Goal: Transaction & Acquisition: Purchase product/service

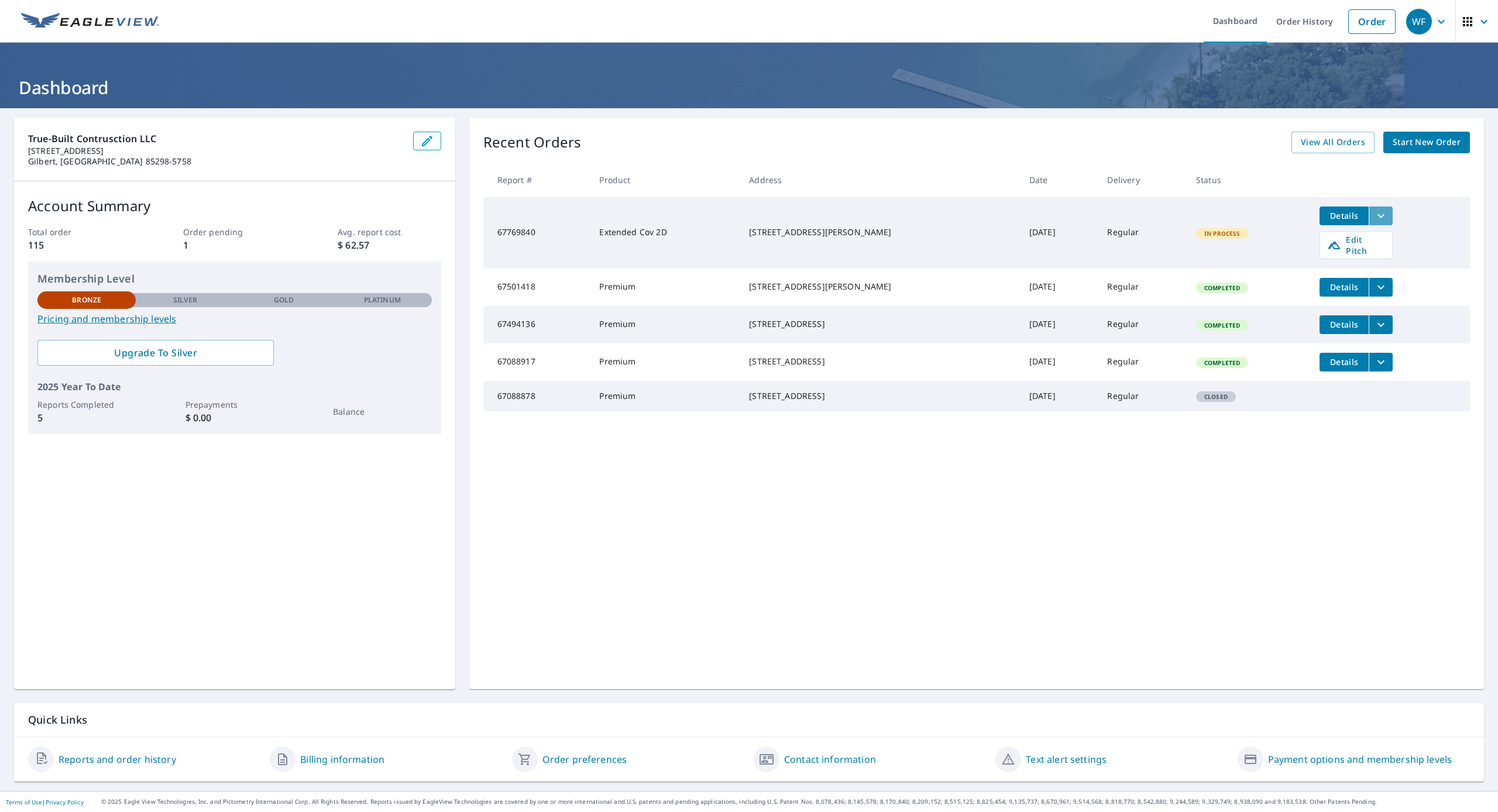
click at [1384, 211] on icon "filesDropdownBtn-67769840" at bounding box center [1381, 216] width 14 height 14
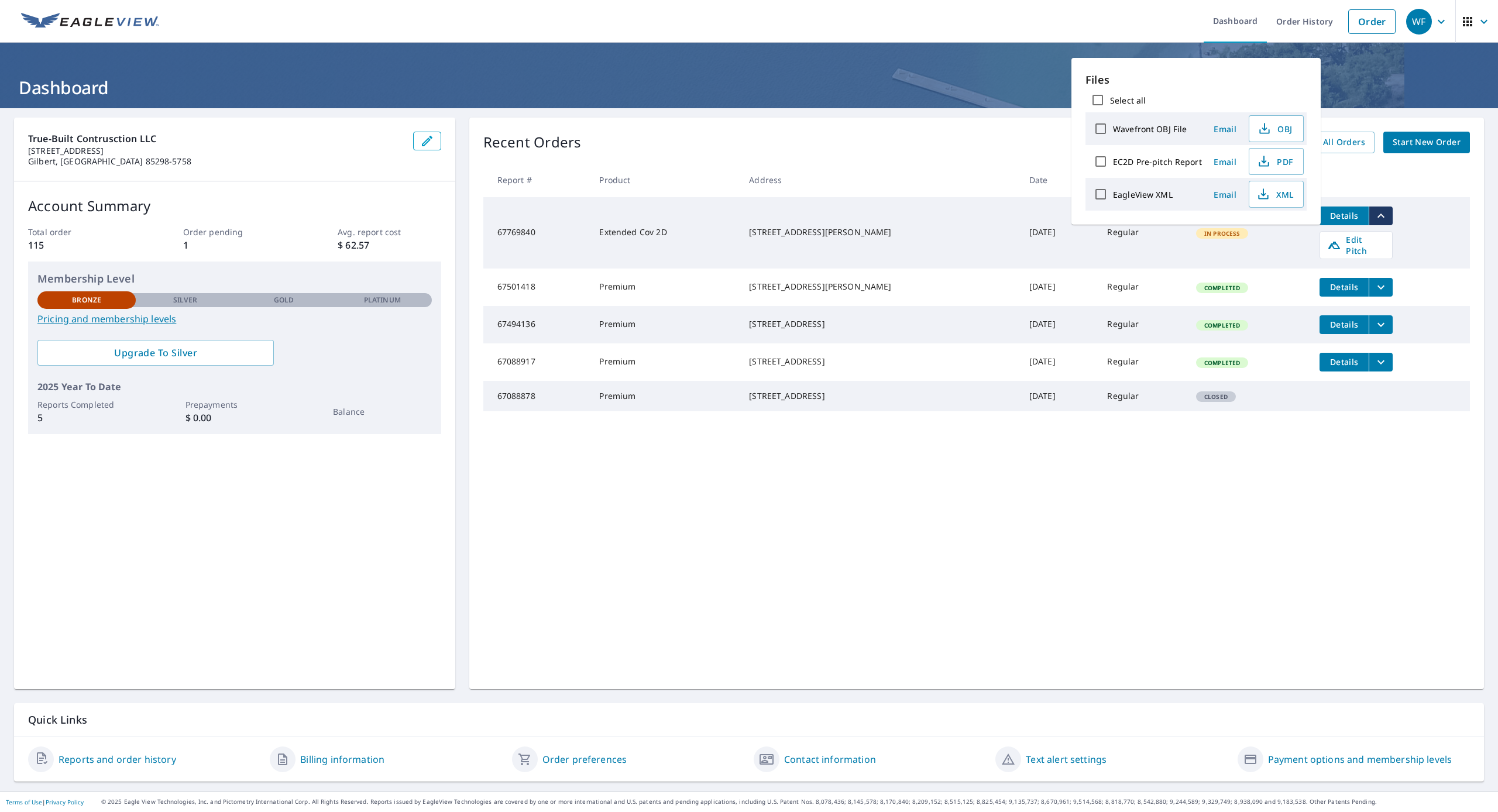
click at [1221, 92] on div "Select all" at bounding box center [1196, 100] width 221 height 24
click at [1402, 97] on h1 "Dashboard" at bounding box center [749, 87] width 1470 height 24
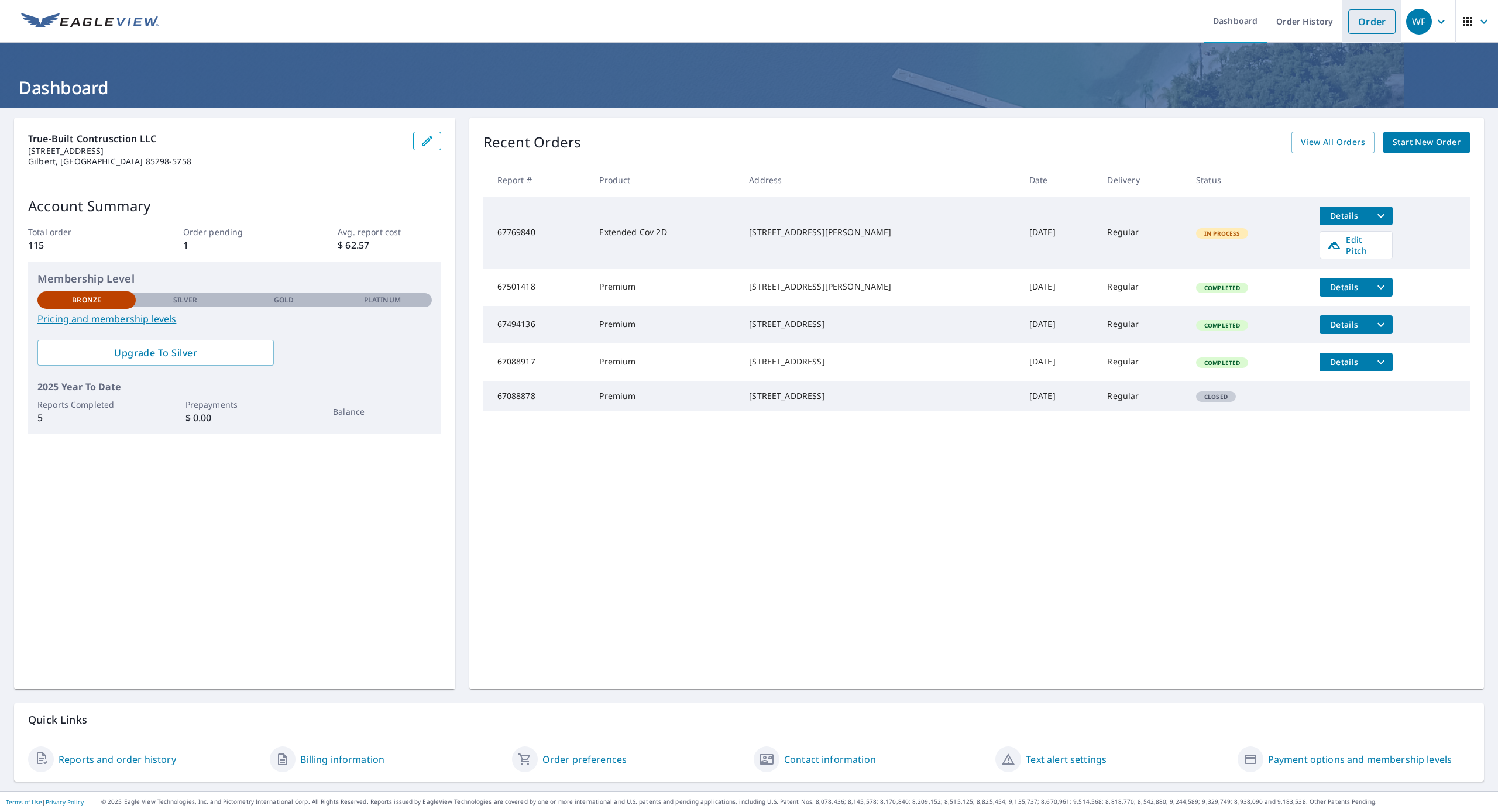
click at [1369, 24] on link "Order" at bounding box center [1372, 21] width 48 height 24
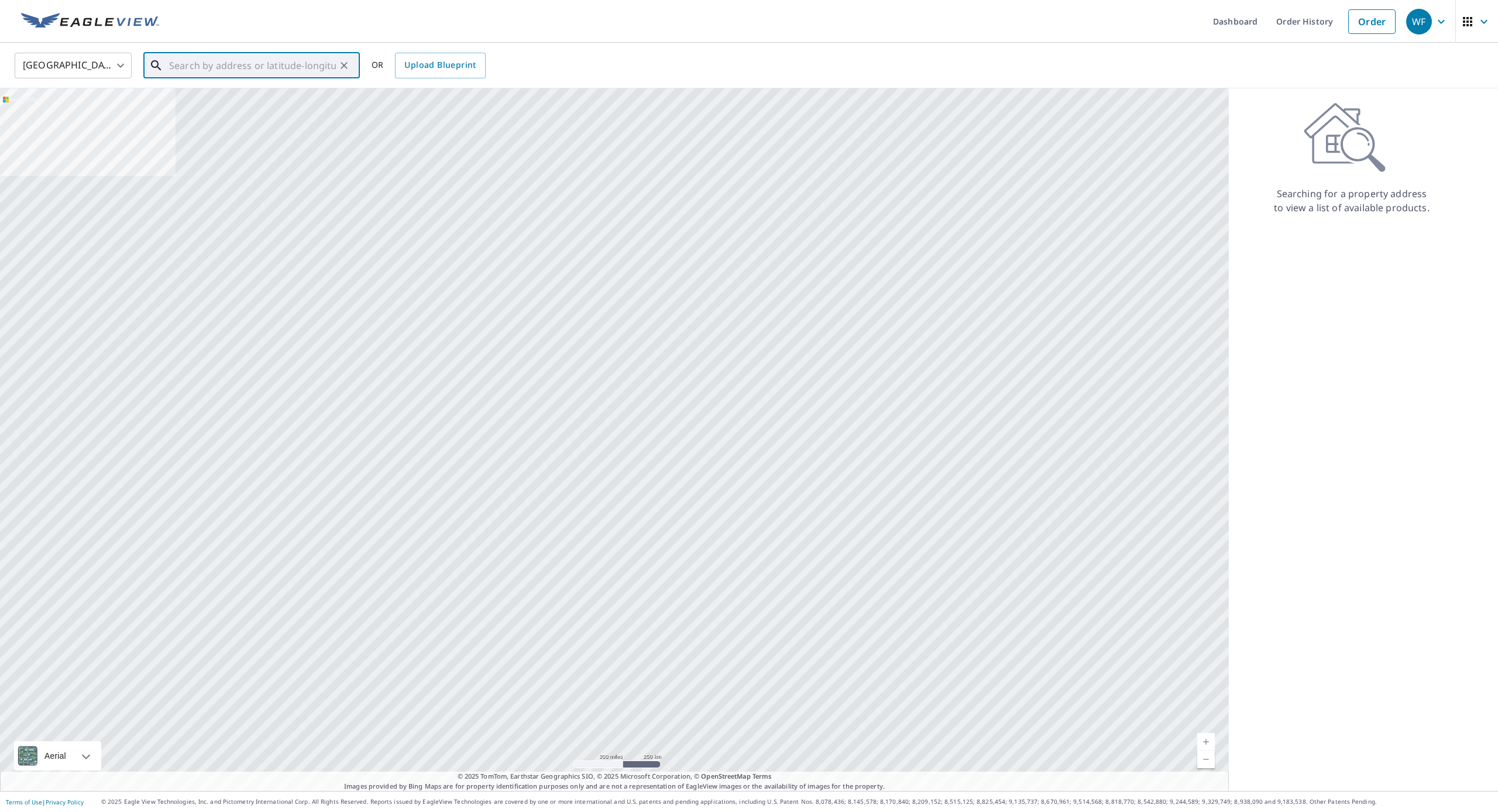
click at [246, 72] on input "text" at bounding box center [252, 65] width 167 height 33
click at [192, 111] on p "[GEOGRAPHIC_DATA]" at bounding box center [258, 112] width 184 height 12
type input "[STREET_ADDRESS][PERSON_NAME]"
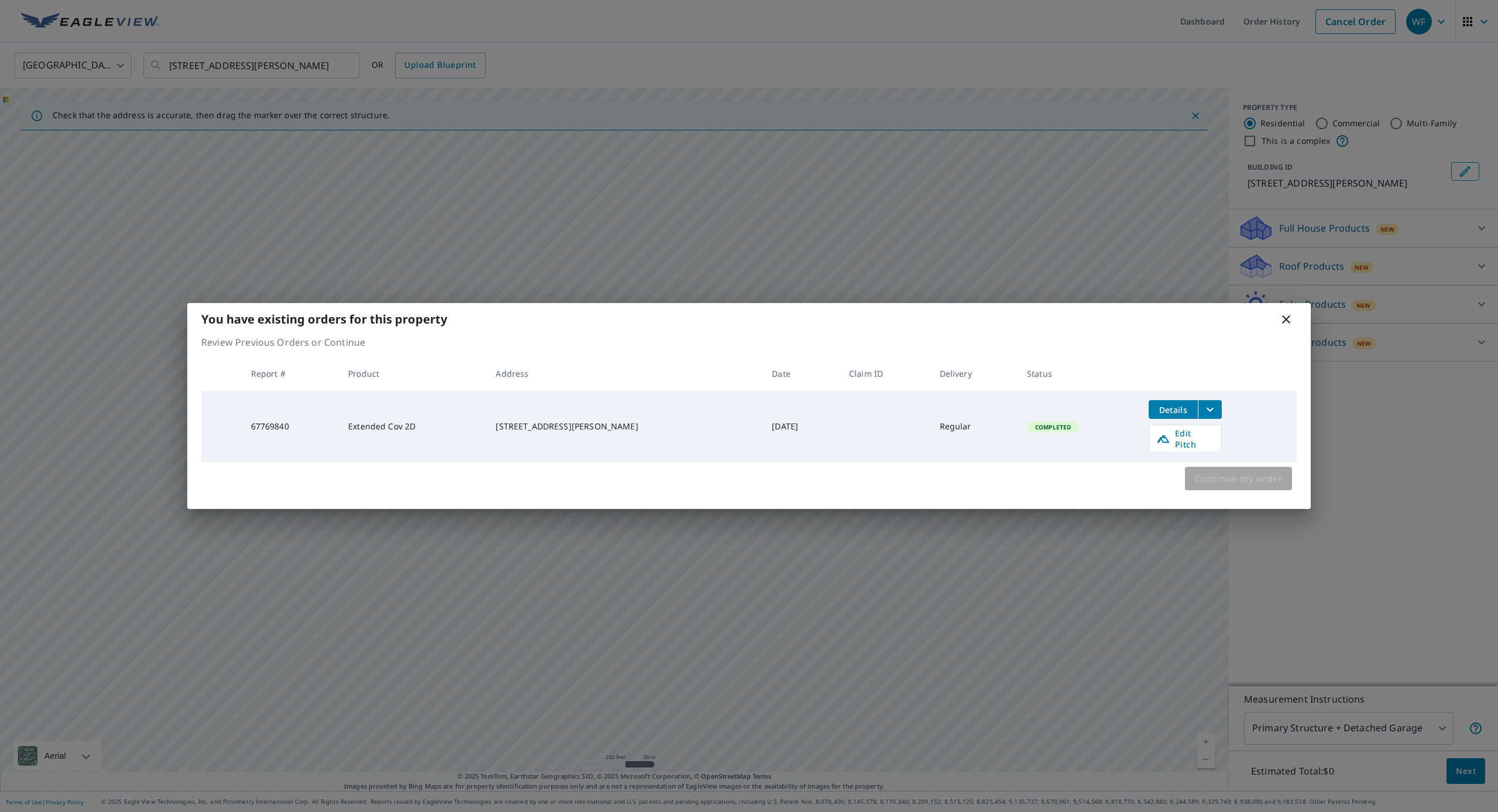
click at [1265, 476] on span "Continue my order" at bounding box center [1238, 479] width 89 height 17
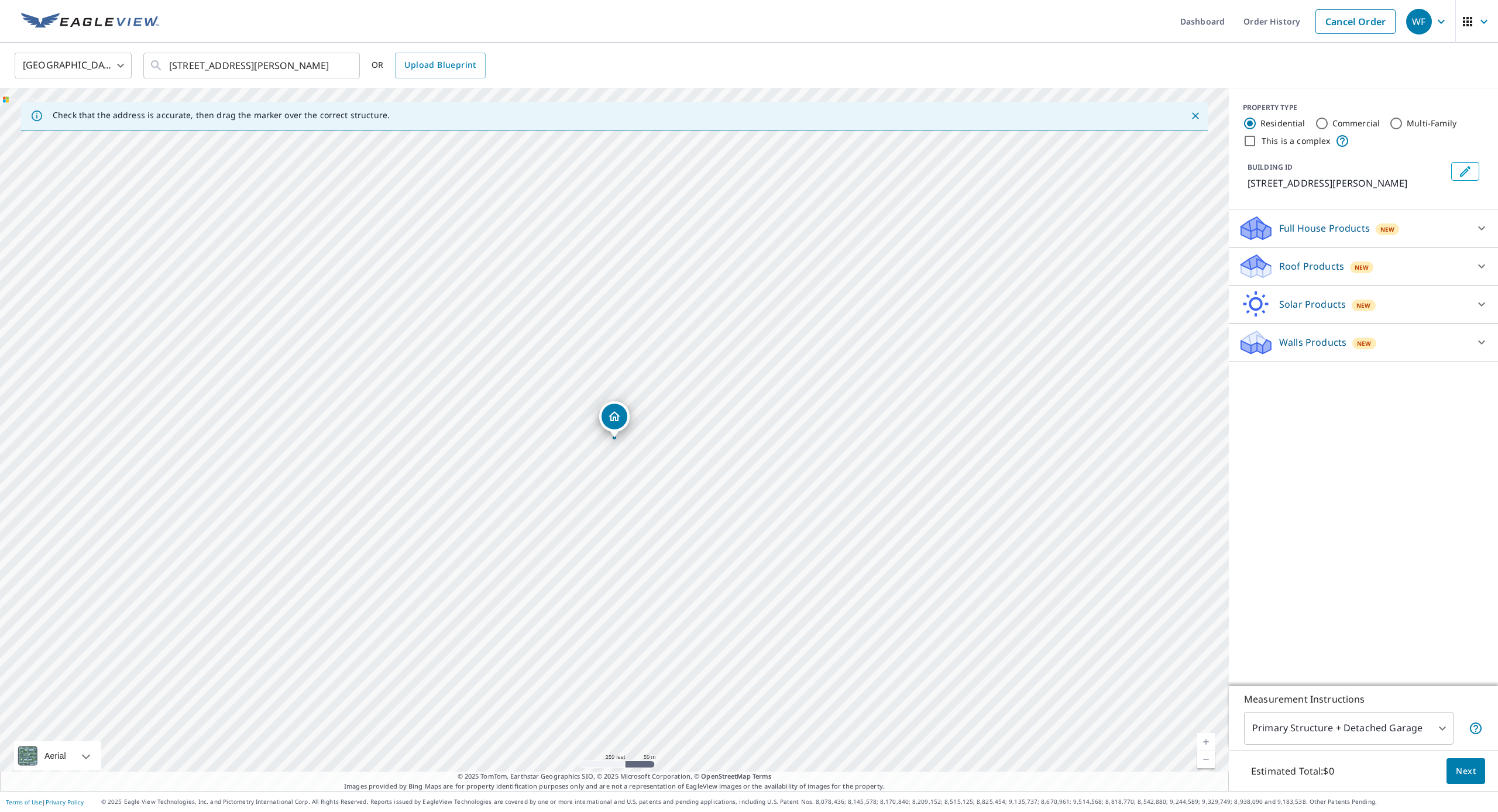
click at [1334, 263] on p "Roof Products" at bounding box center [1311, 267] width 65 height 14
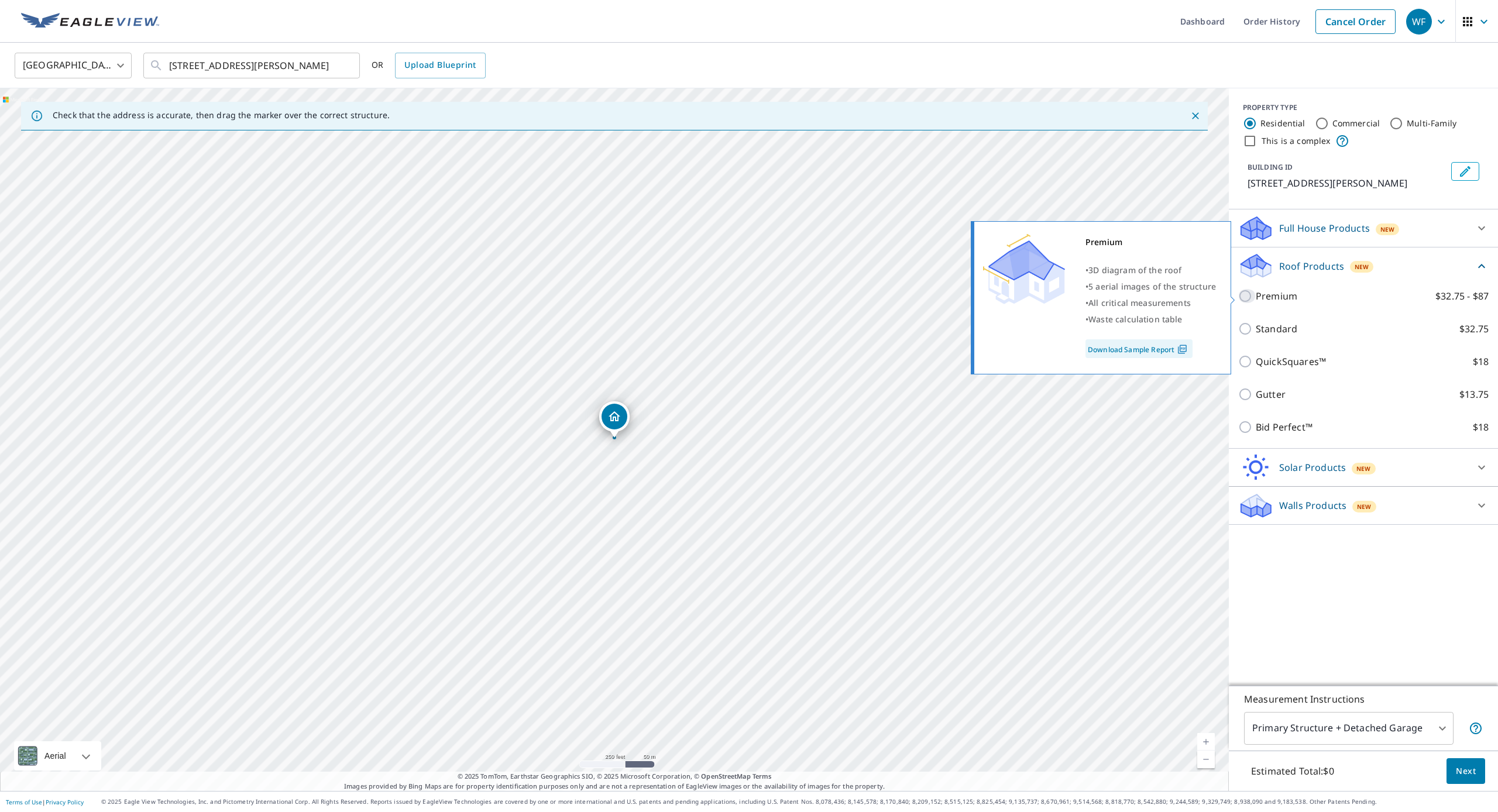
click at [1243, 296] on input "Premium $32.75 - $87" at bounding box center [1247, 296] width 18 height 14
checkbox input "true"
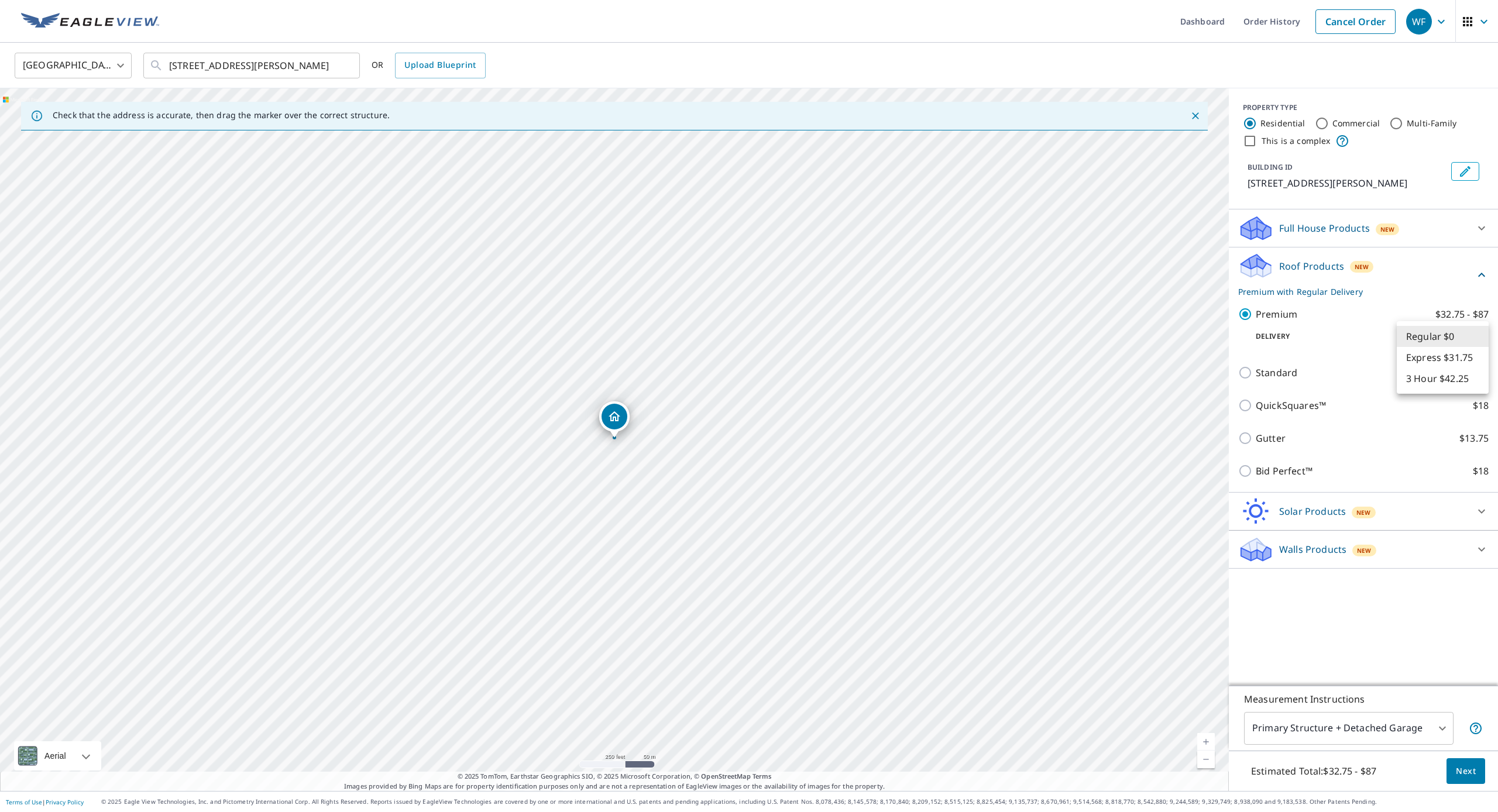
click at [1419, 334] on body "WF WF Dashboard Order History Cancel Order WF [GEOGRAPHIC_DATA] [GEOGRAPHIC_DAT…" at bounding box center [749, 406] width 1498 height 812
click at [1246, 314] on div at bounding box center [749, 406] width 1498 height 812
click at [1259, 265] on icon at bounding box center [1256, 262] width 30 height 15
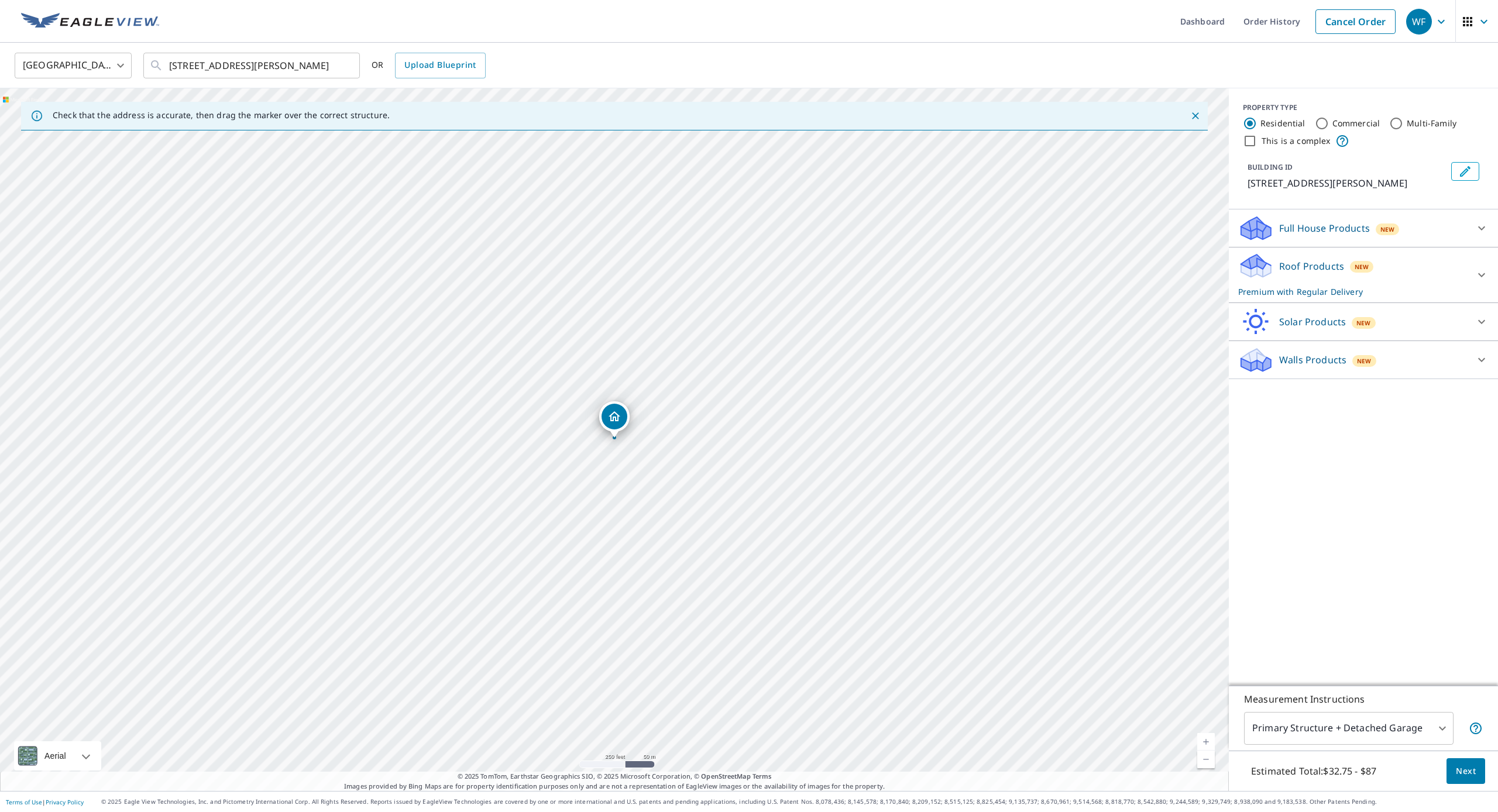
click at [1365, 289] on p "Premium with Regular Delivery" at bounding box center [1353, 291] width 230 height 12
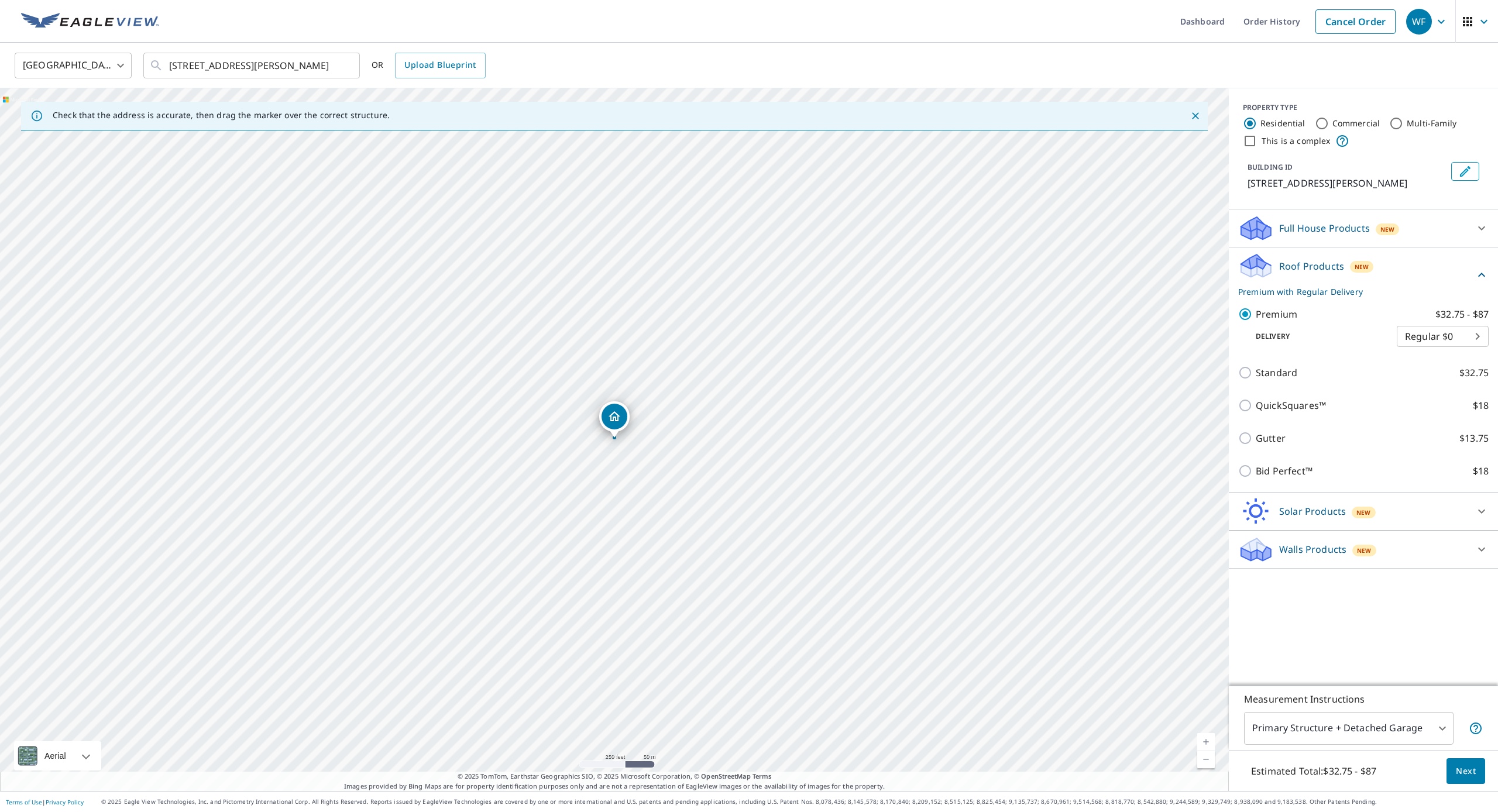
click at [1388, 724] on body "WF WF Dashboard Order History Cancel Order WF [GEOGRAPHIC_DATA] [GEOGRAPHIC_DAT…" at bounding box center [749, 406] width 1498 height 812
click at [1356, 631] on div at bounding box center [749, 406] width 1498 height 812
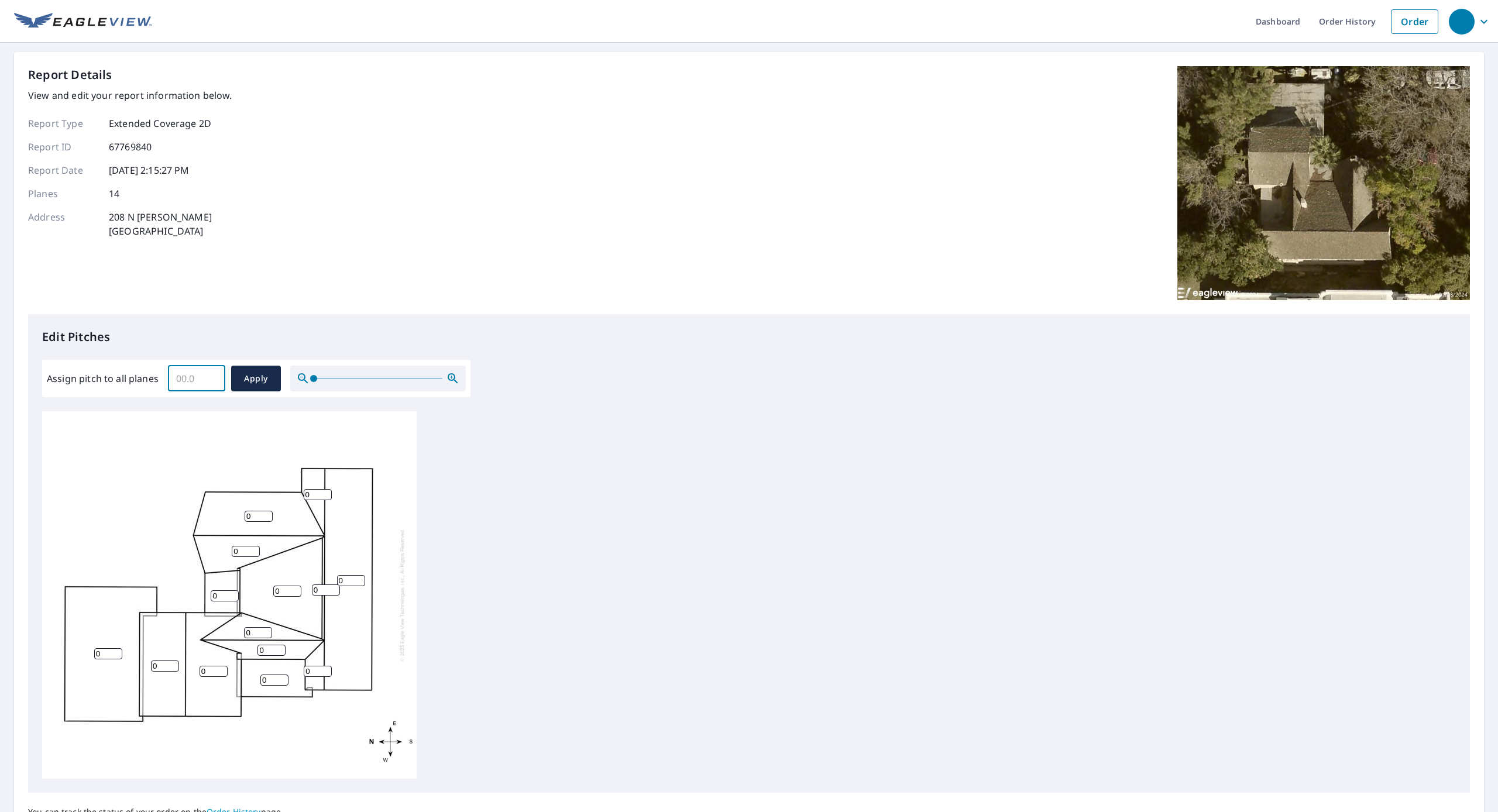
click at [189, 379] on input "Assign pitch to all planes" at bounding box center [196, 378] width 57 height 33
type input "0"
click at [211, 379] on input "0" at bounding box center [196, 378] width 57 height 33
drag, startPoint x: 192, startPoint y: 379, endPoint x: 173, endPoint y: 377, distance: 19.1
click at [173, 377] on input "0" at bounding box center [196, 378] width 57 height 33
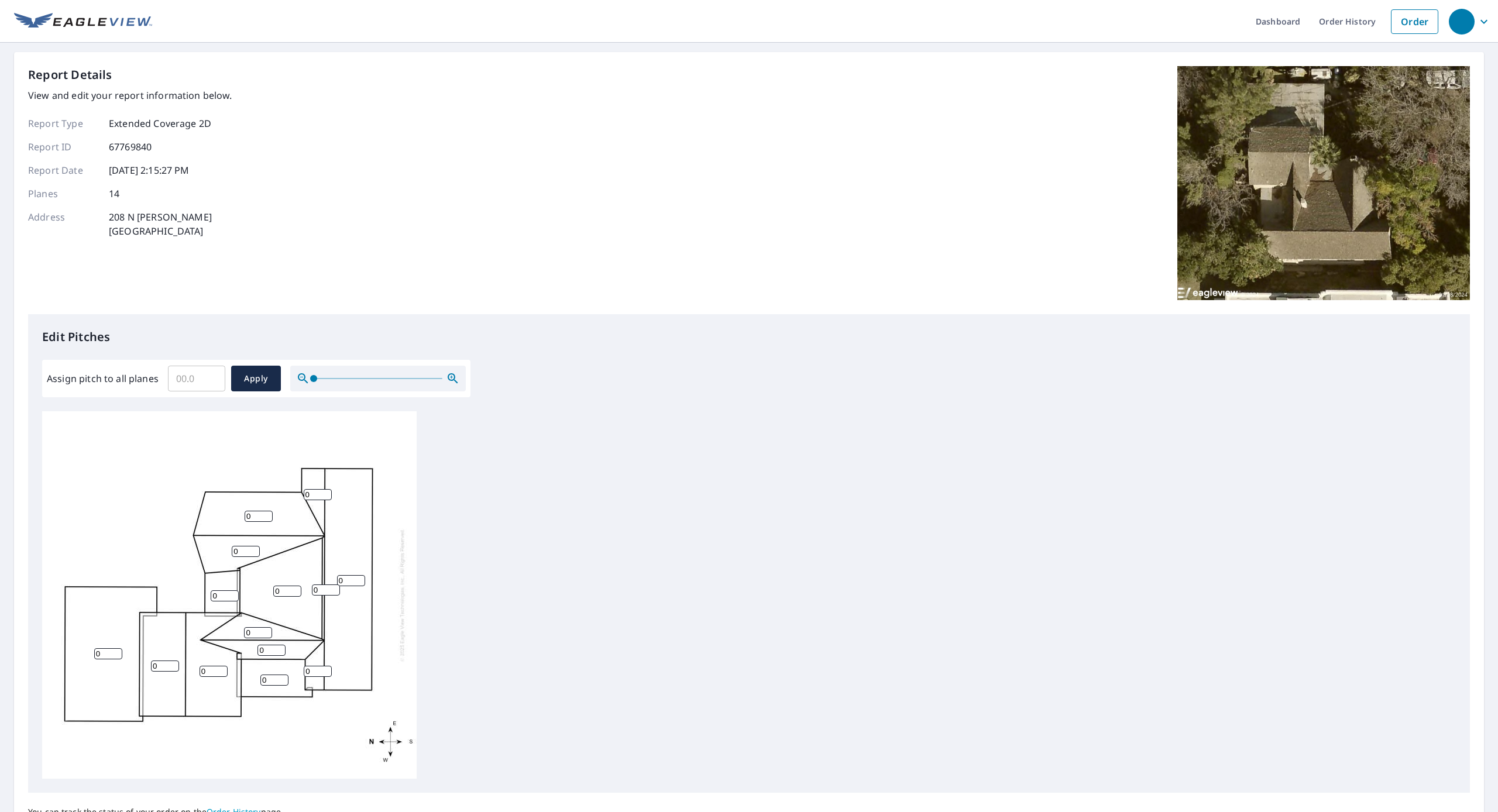
click at [311, 495] on input "0" at bounding box center [317, 494] width 28 height 11
drag, startPoint x: 104, startPoint y: 654, endPoint x: 52, endPoint y: 642, distance: 53.4
click at [59, 644] on div "0 0 0 0 0 0 0 0 0 0 0 0 0 0" at bounding box center [229, 595] width 374 height 368
type input "1"
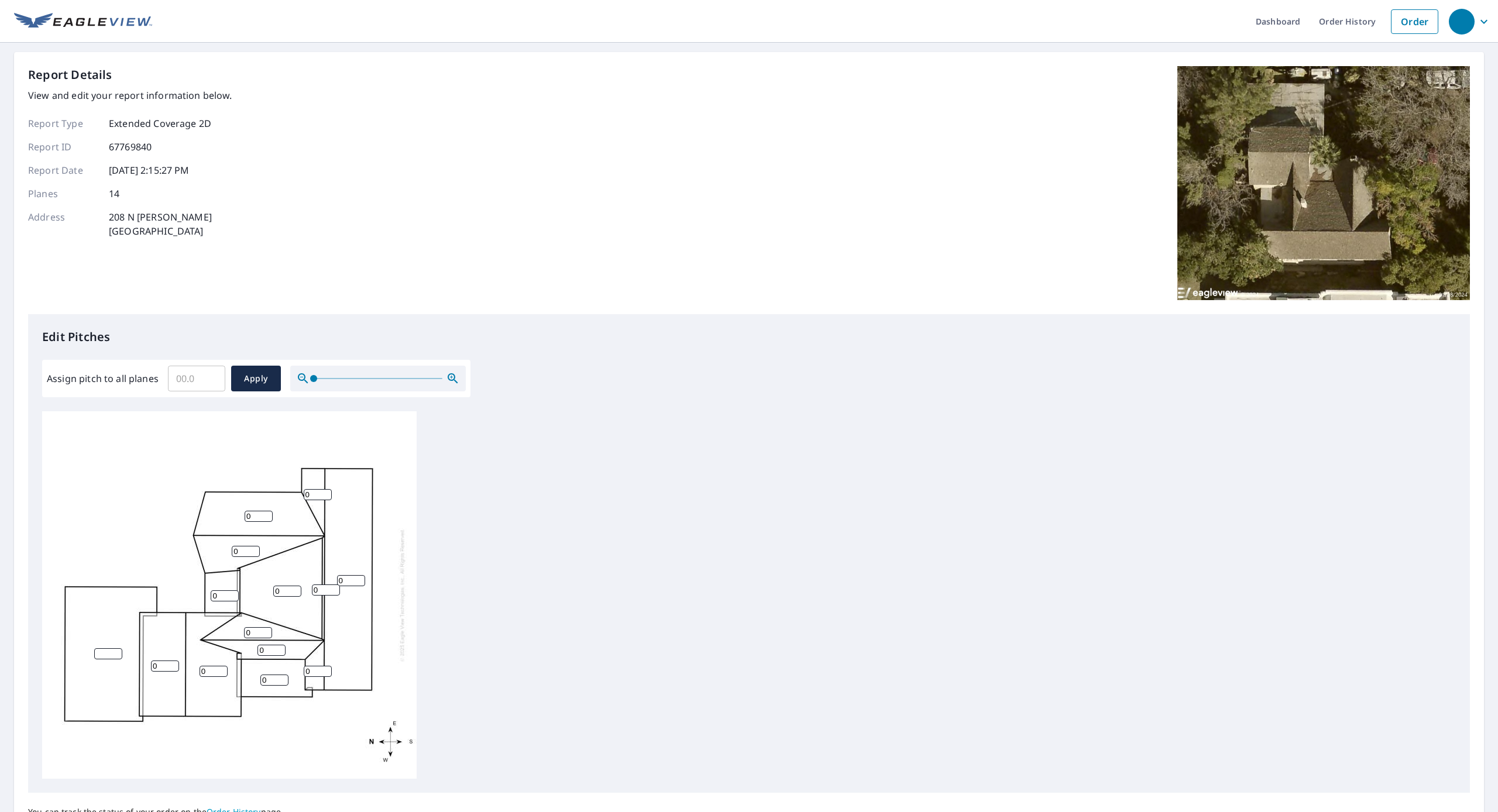
click at [178, 700] on div "0 0 0 0 0 0 0 0 0 0 0 0 0" at bounding box center [229, 595] width 374 height 368
click at [118, 651] on input "1" at bounding box center [108, 654] width 28 height 11
click at [118, 651] on input "2" at bounding box center [108, 654] width 28 height 11
click at [118, 651] on input "3" at bounding box center [108, 654] width 28 height 11
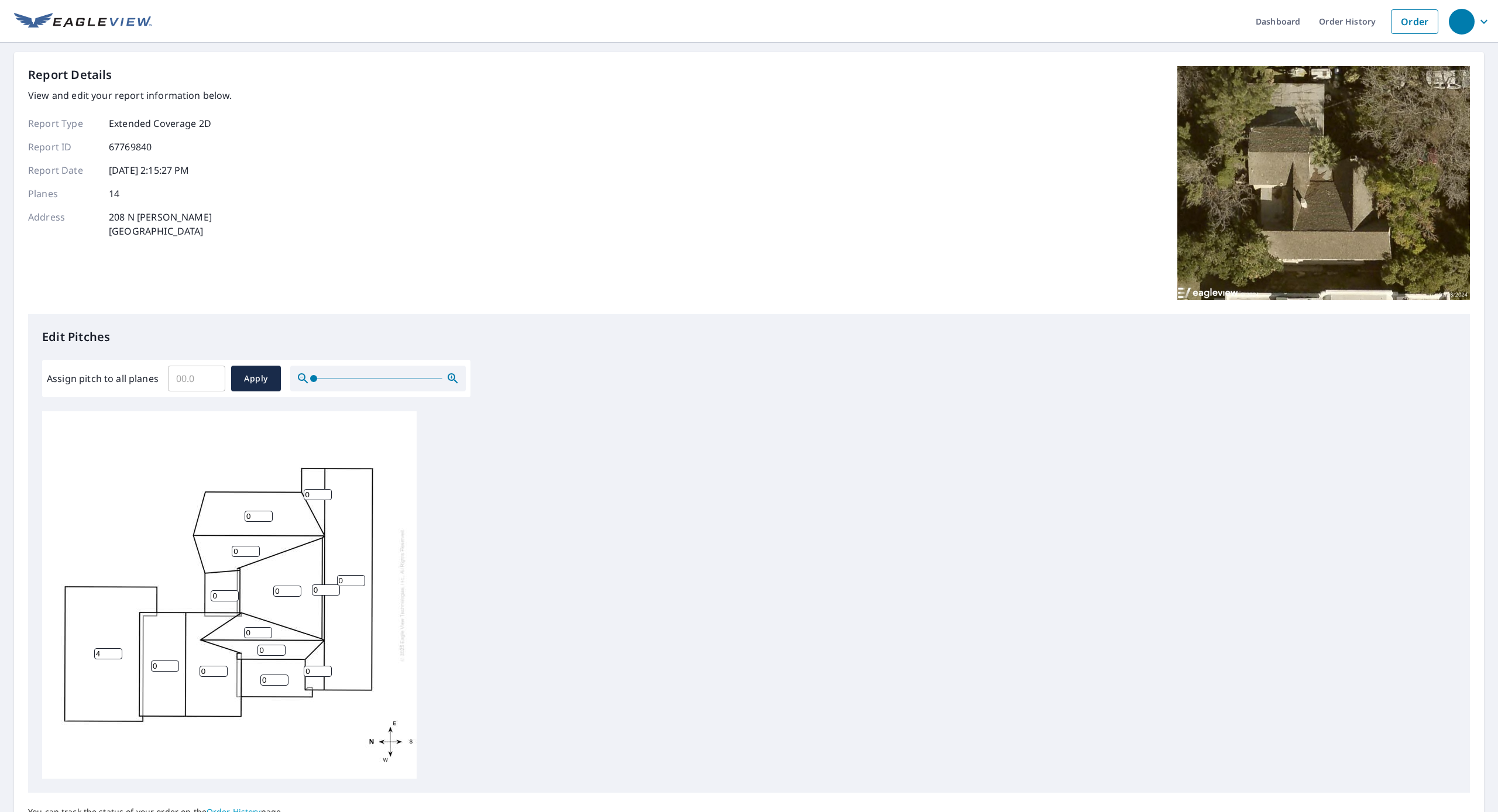
click at [118, 651] on input "4" at bounding box center [108, 654] width 28 height 11
click at [118, 651] on input "5" at bounding box center [108, 654] width 28 height 11
click at [118, 651] on input "6" at bounding box center [108, 654] width 28 height 11
click at [118, 651] on input "7" at bounding box center [108, 653] width 28 height 11
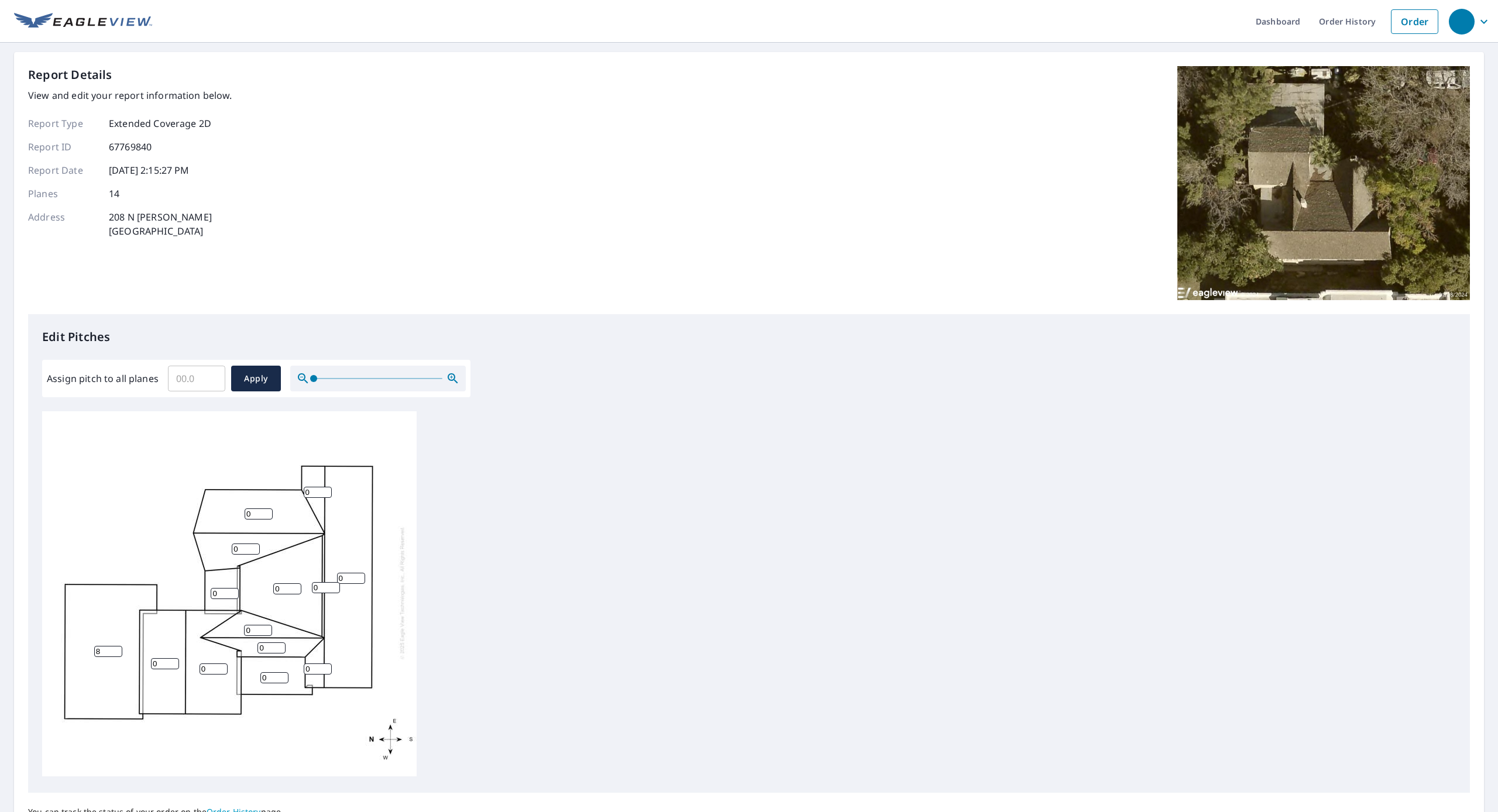
scroll to position [5, 0]
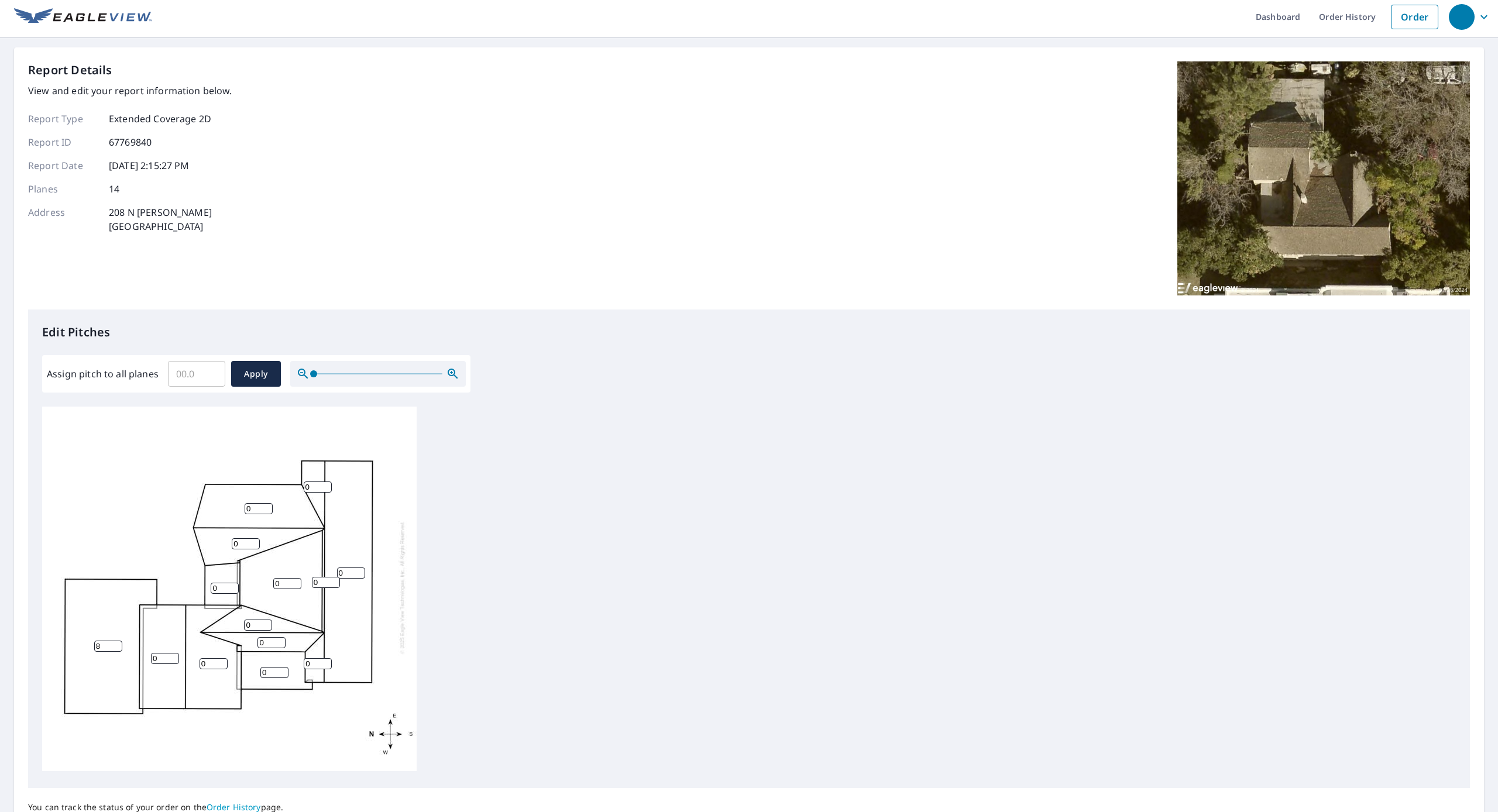
click at [118, 650] on input "8" at bounding box center [108, 646] width 28 height 11
click at [118, 650] on input "7" at bounding box center [108, 647] width 28 height 11
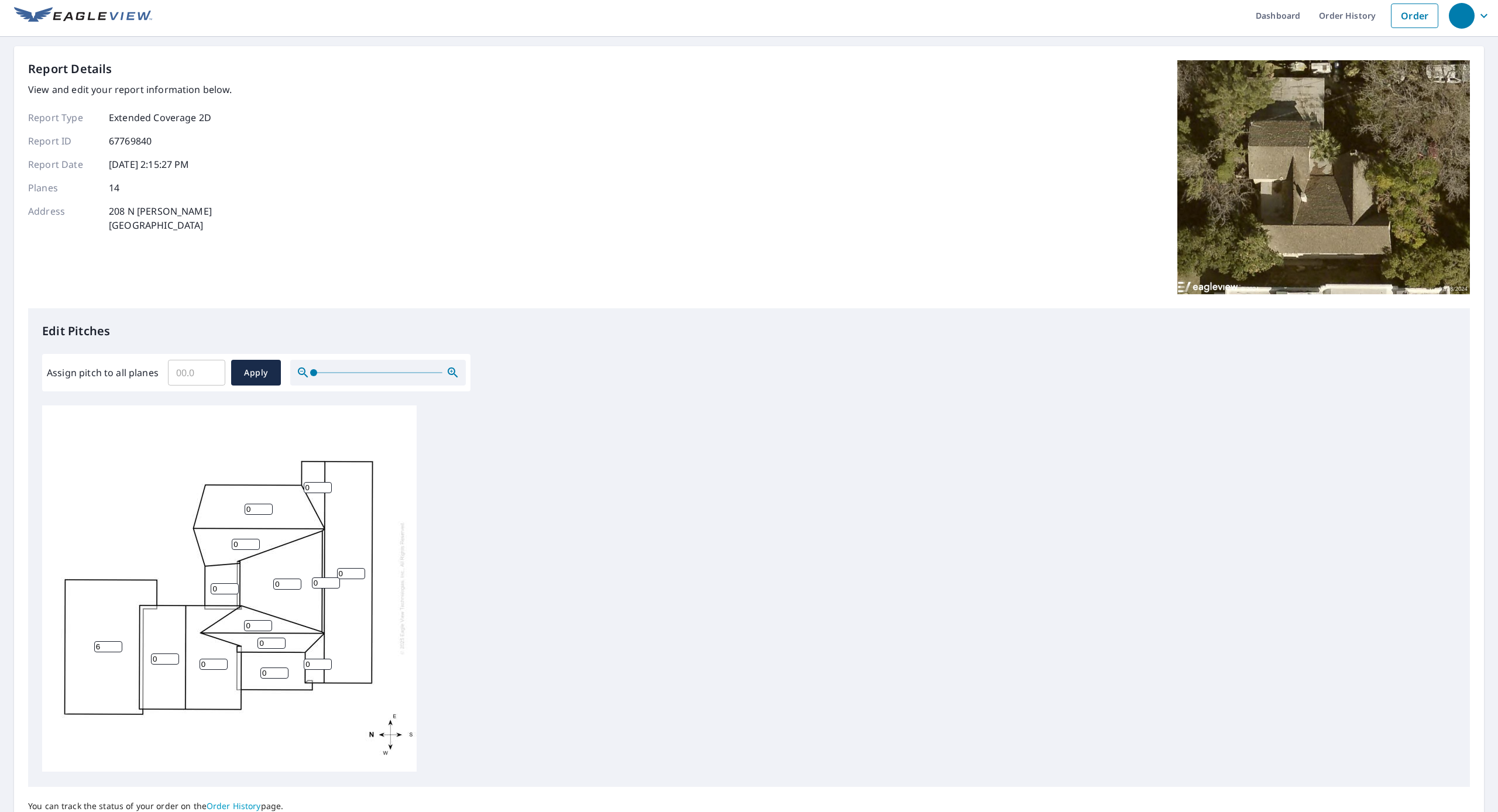
click at [118, 650] on input "6" at bounding box center [108, 647] width 28 height 11
click at [118, 650] on input "5" at bounding box center [108, 647] width 28 height 11
click at [118, 650] on input "4" at bounding box center [108, 647] width 28 height 11
click at [118, 650] on input "4" at bounding box center [108, 644] width 28 height 11
click at [118, 650] on input "3" at bounding box center [108, 650] width 28 height 11
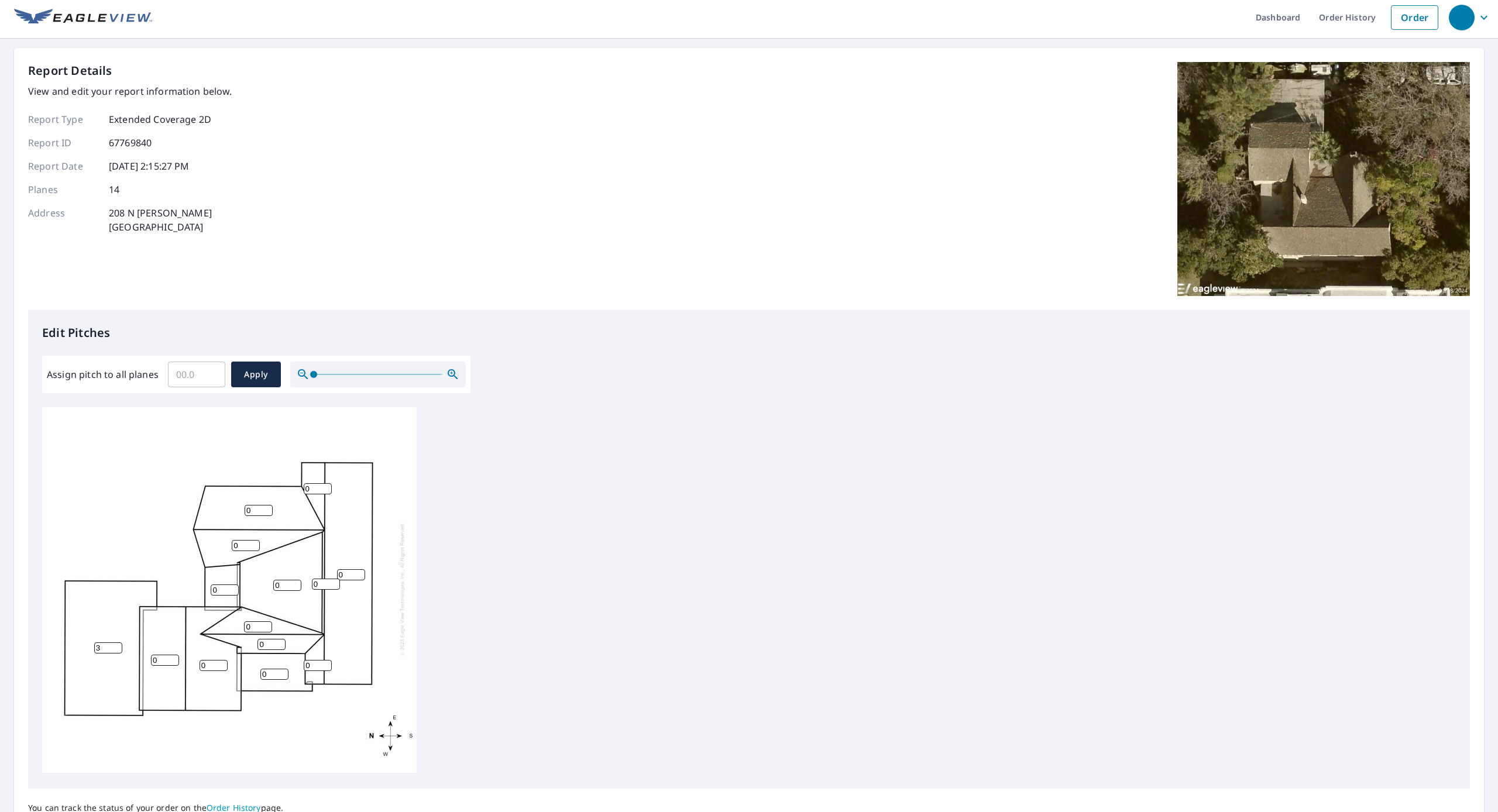
click at [118, 650] on input "3" at bounding box center [108, 648] width 28 height 11
click at [118, 650] on input "2" at bounding box center [108, 647] width 28 height 11
type input "7"
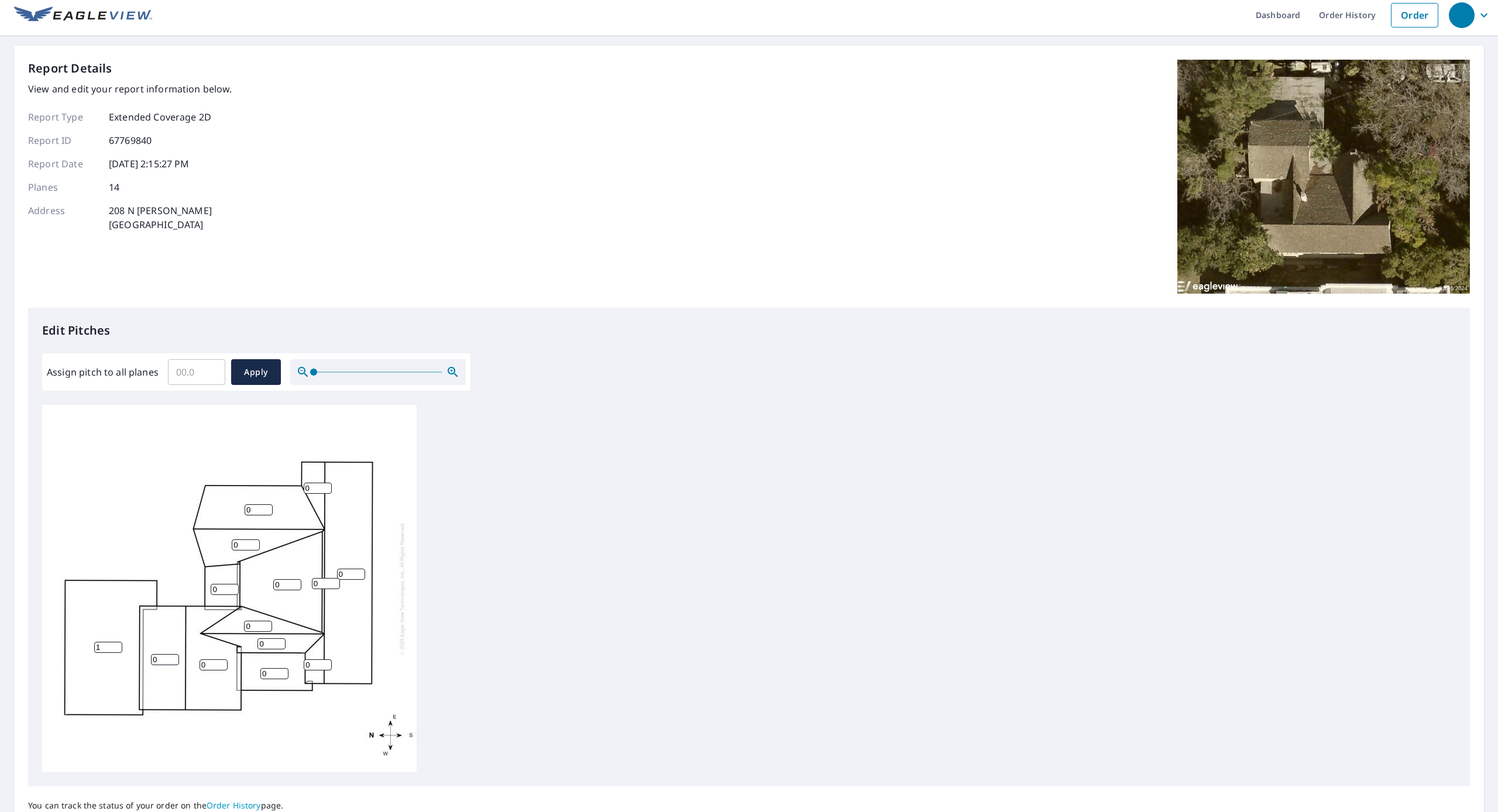
type input "1"
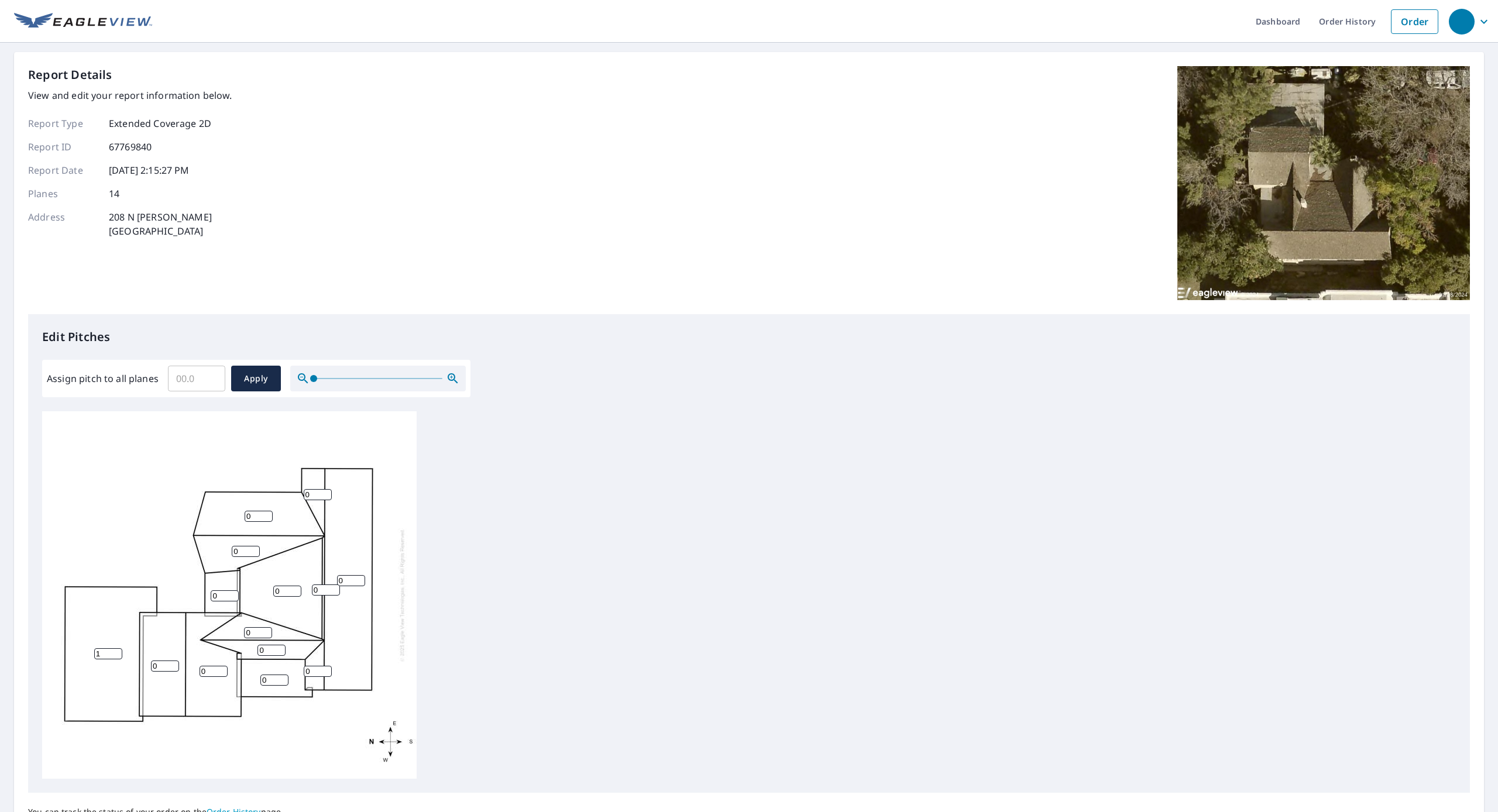
click at [225, 590] on input "0" at bounding box center [224, 595] width 28 height 11
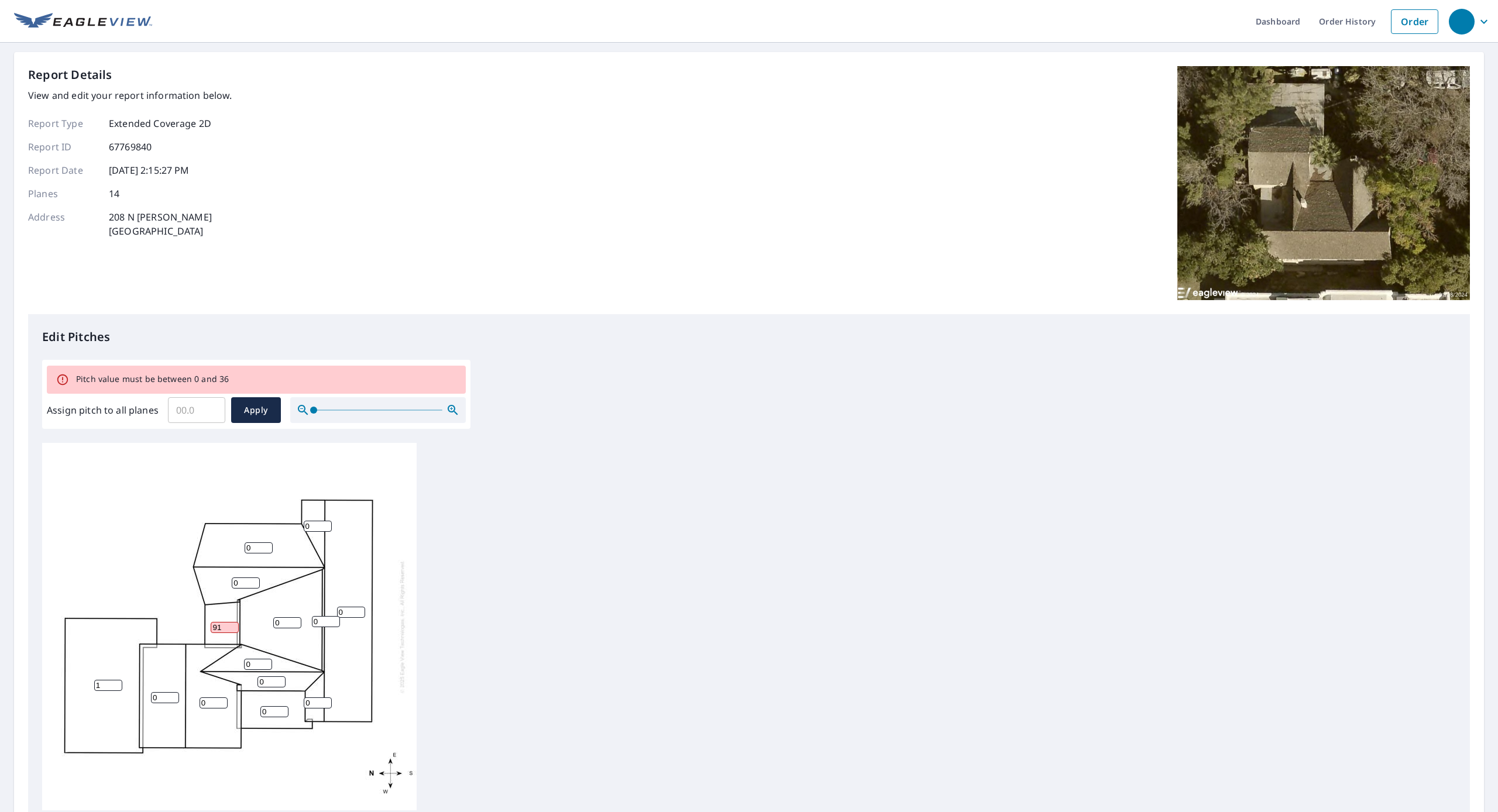
type input "9"
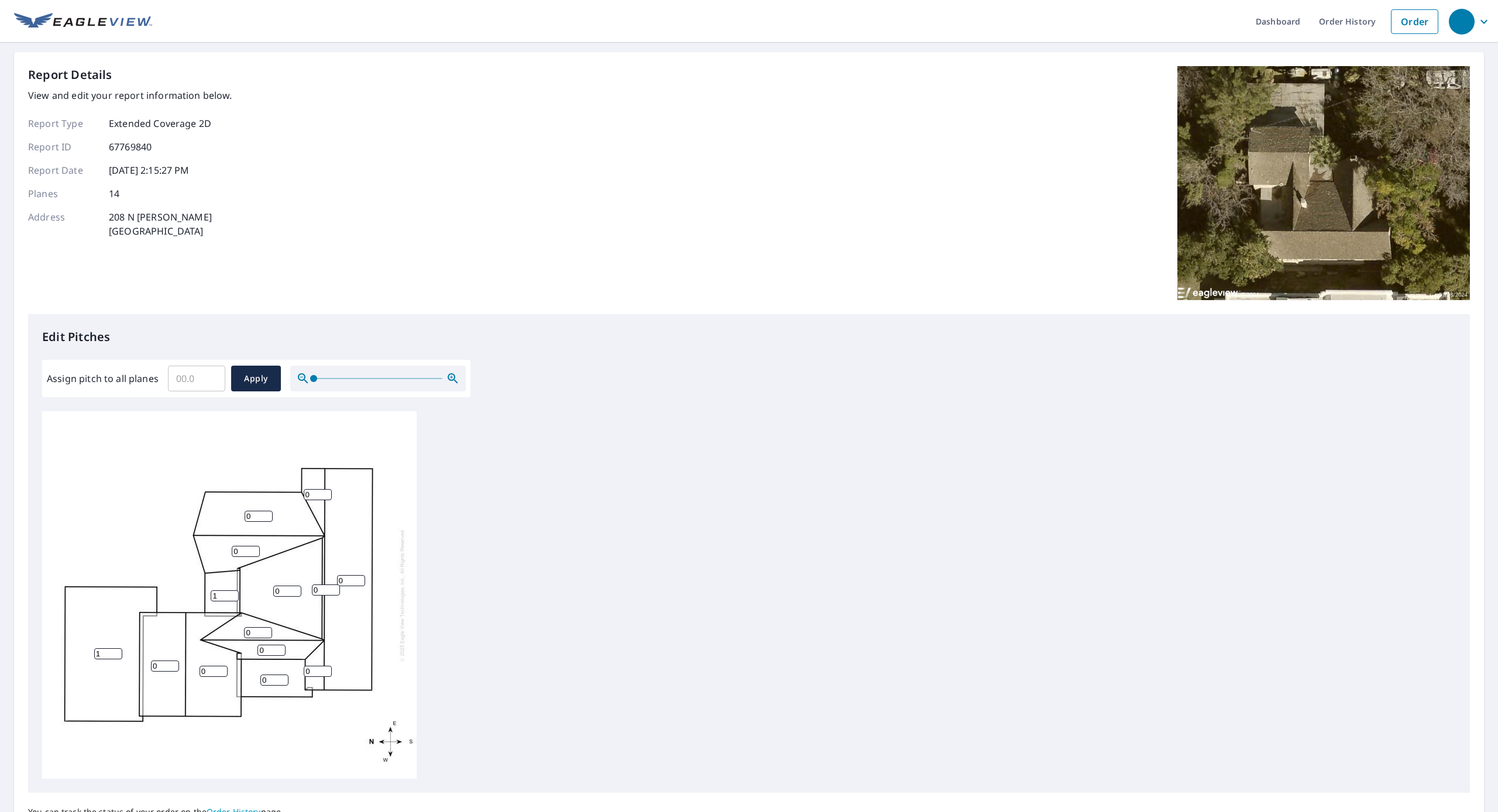
type input "1"
click at [247, 631] on input "0" at bounding box center [258, 632] width 28 height 11
click at [268, 679] on input "0" at bounding box center [274, 680] width 28 height 11
type input "1"
drag, startPoint x: 159, startPoint y: 664, endPoint x: 140, endPoint y: 663, distance: 19.0
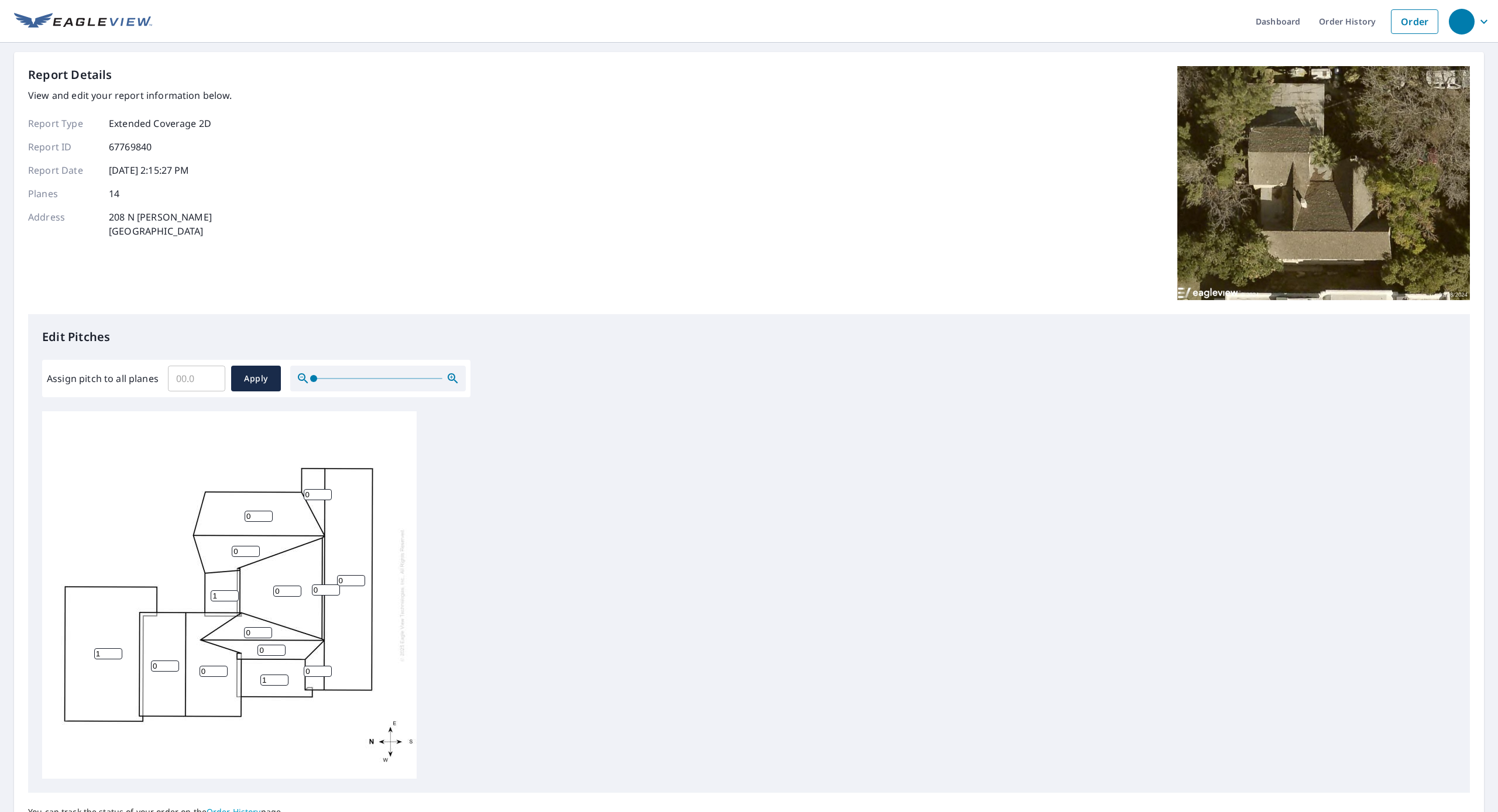
click at [141, 663] on div "1 0 0 0 0 0 0 1 0 0 1 0 0 0" at bounding box center [229, 595] width 374 height 368
type input "11"
drag, startPoint x: 208, startPoint y: 669, endPoint x: 191, endPoint y: 667, distance: 17.1
click at [191, 667] on div "1 0 0 0 0 11 0 1 0 0 1 0 0 0" at bounding box center [229, 595] width 374 height 368
type input "11"
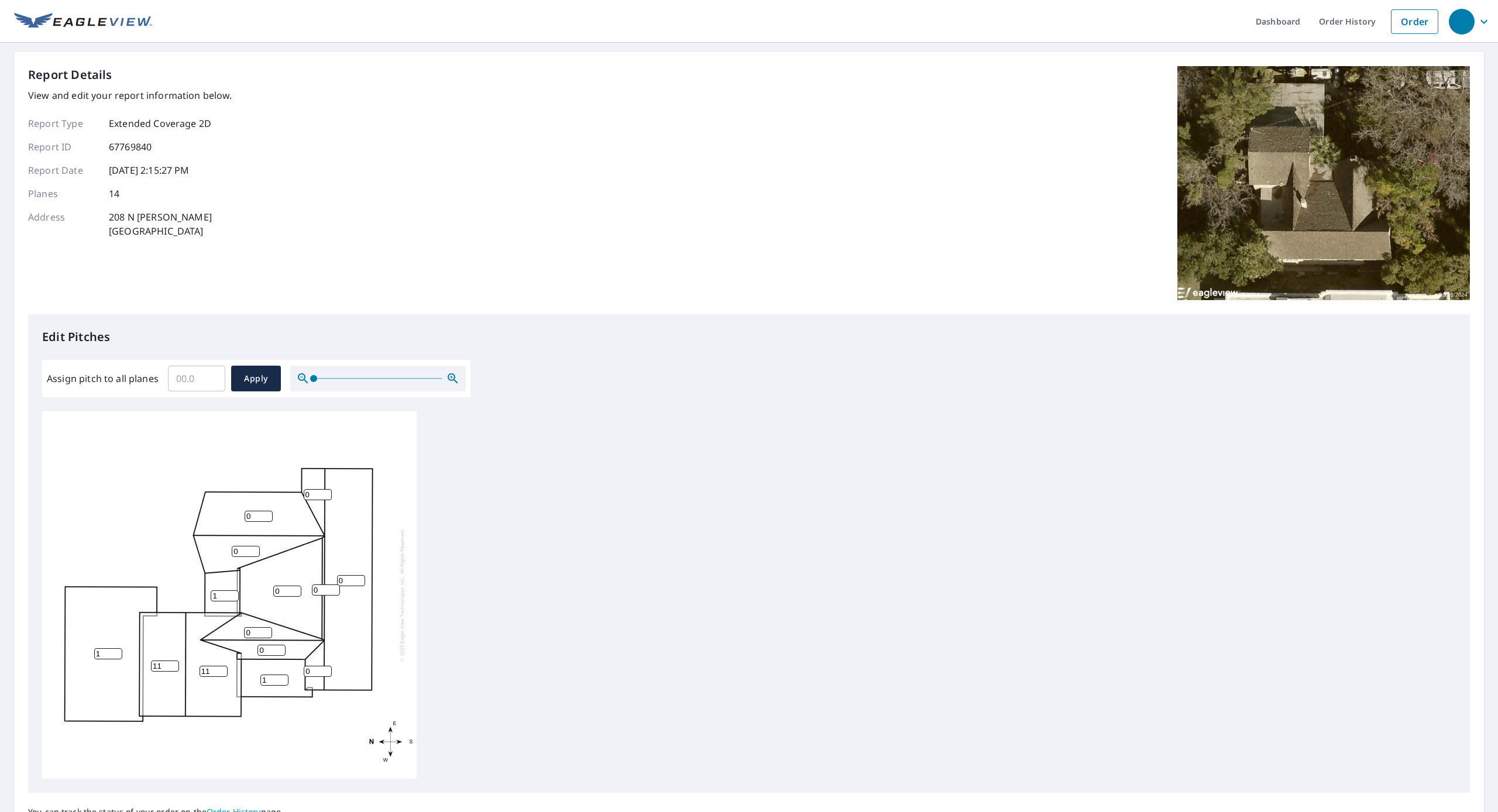
drag, startPoint x: 313, startPoint y: 669, endPoint x: 300, endPoint y: 669, distance: 13.0
click at [300, 669] on div "1 0 0 0 11 11 0 1 0 0 1 0 0 0" at bounding box center [229, 595] width 374 height 368
type input "11"
drag, startPoint x: 272, startPoint y: 651, endPoint x: 220, endPoint y: 646, distance: 52.2
click at [220, 646] on div "1 0 0 0 11 11 0 1 0 0 1 0 11 0" at bounding box center [229, 595] width 374 height 368
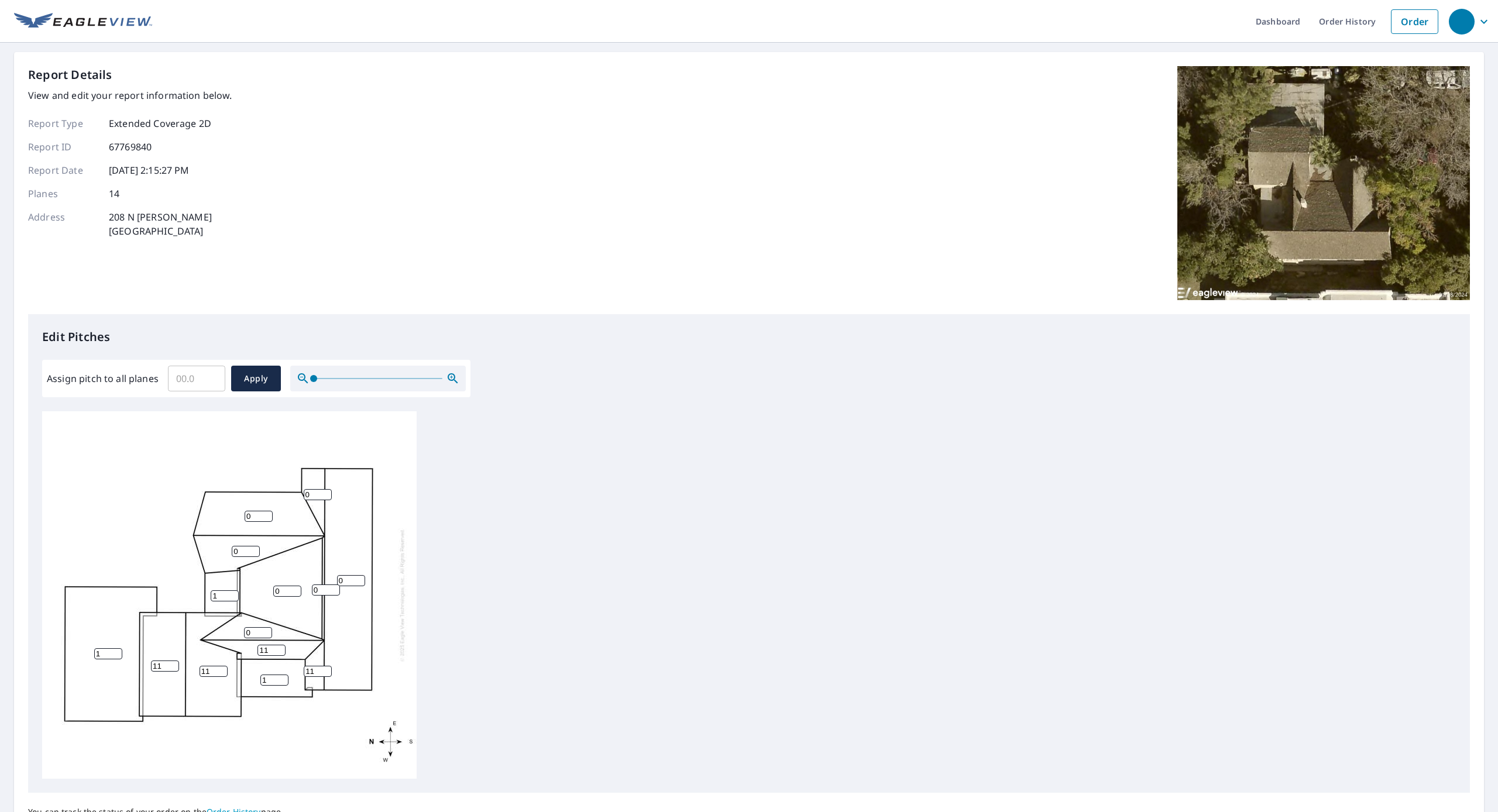
type input "11"
drag, startPoint x: 252, startPoint y: 633, endPoint x: 231, endPoint y: 629, distance: 21.4
click at [231, 629] on div "1 0 0 0 11 11 0 1 0 11 1 0 11 0" at bounding box center [229, 595] width 374 height 368
type input "11"
drag, startPoint x: 274, startPoint y: 590, endPoint x: 256, endPoint y: 588, distance: 18.1
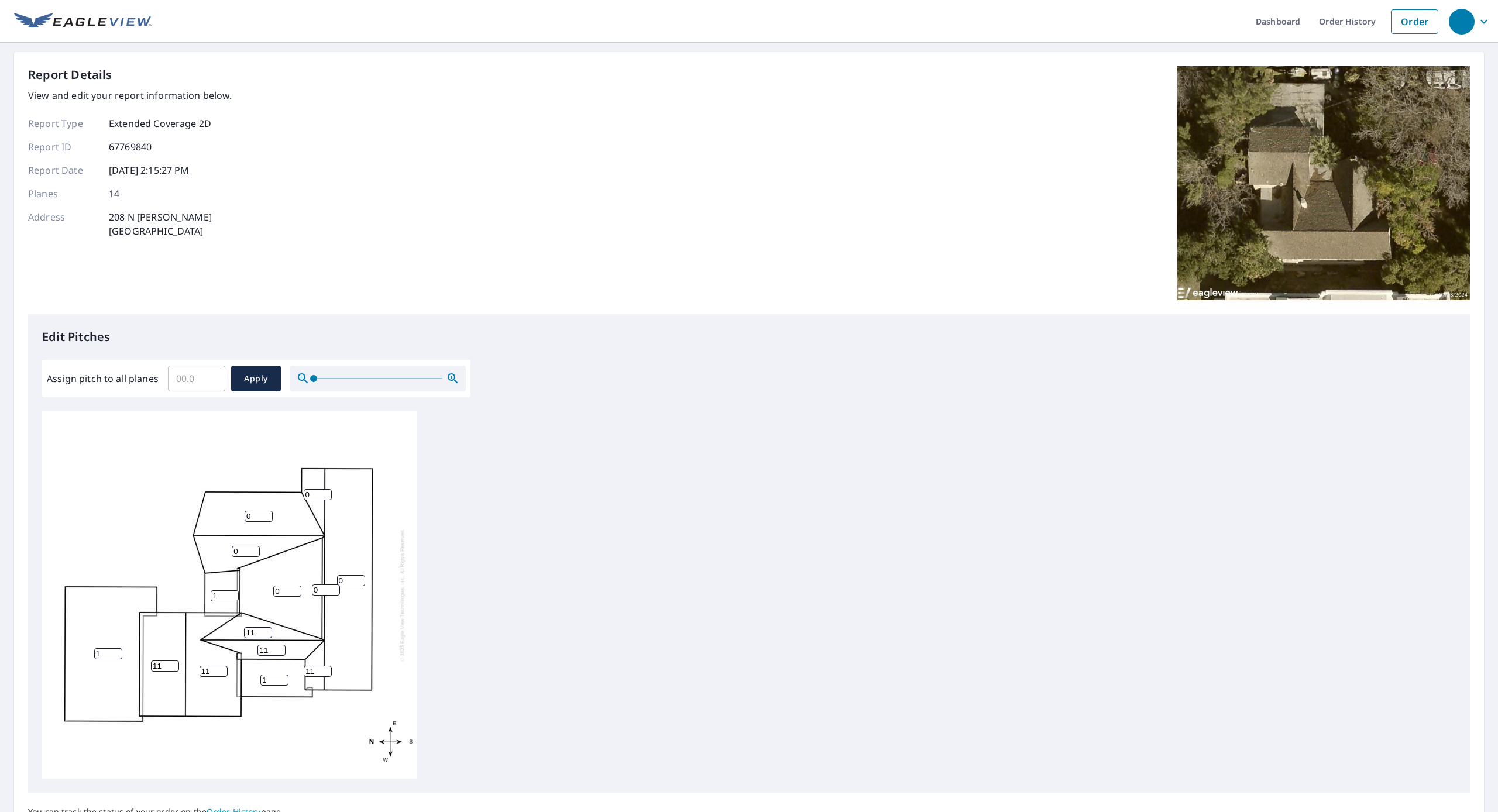
click at [256, 588] on div "1 0 0 0 11 11 0 1 11 11 1 0 11 0" at bounding box center [229, 595] width 374 height 368
type input "11"
drag, startPoint x: 322, startPoint y: 589, endPoint x: 299, endPoint y: 588, distance: 23.0
click at [299, 588] on input "11" at bounding box center [287, 591] width 28 height 11
type input "11"
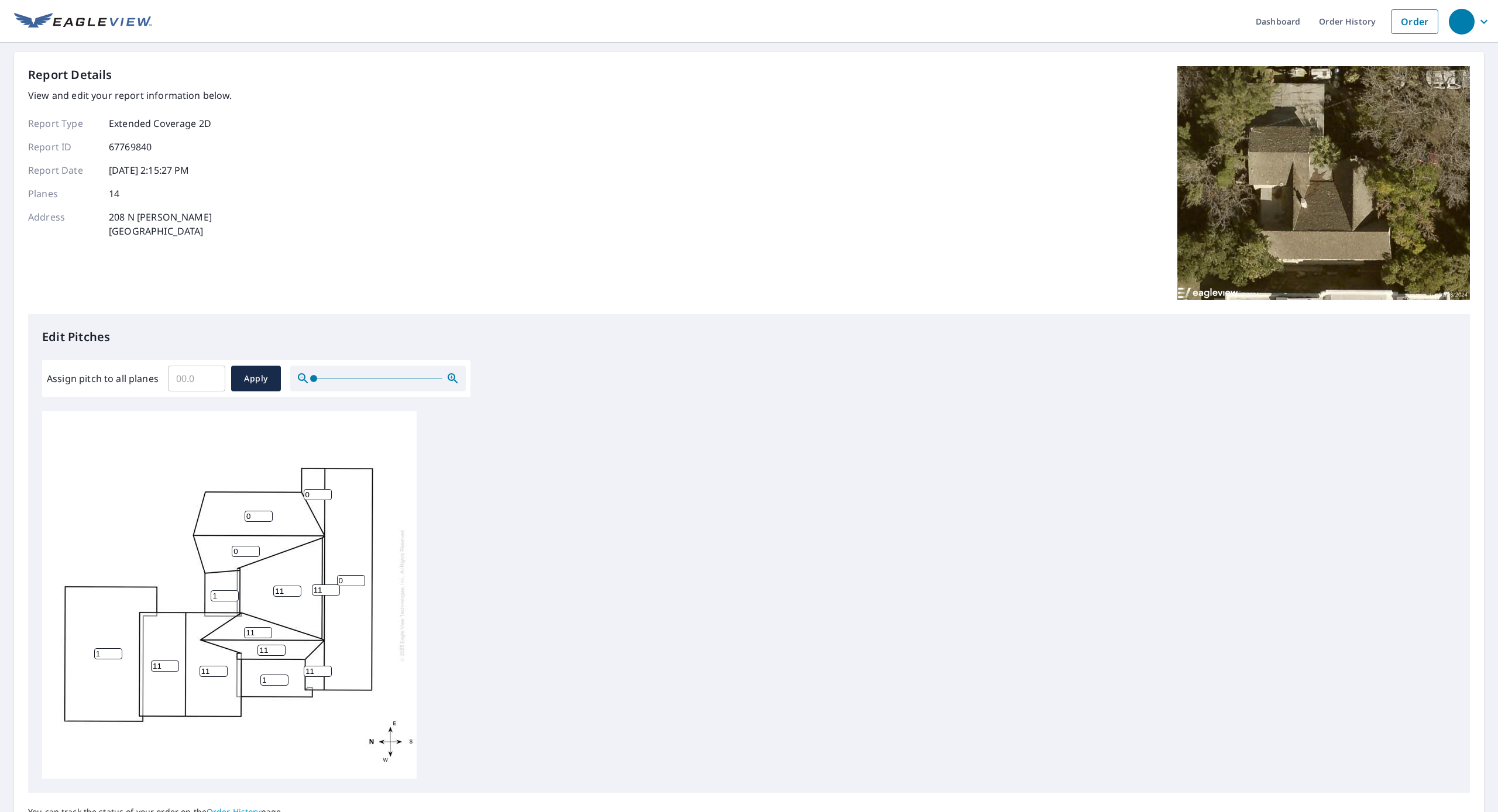
drag, startPoint x: 350, startPoint y: 579, endPoint x: 311, endPoint y: 578, distance: 39.0
click at [311, 578] on div "1 0 11 0 11 11 0 1 11 11 1 0 11 11" at bounding box center [229, 595] width 374 height 368
type input "11"
drag, startPoint x: 239, startPoint y: 549, endPoint x: 208, endPoint y: 544, distance: 31.4
click at [208, 544] on div "1 11 11 0 11 11 0 1 11 11 1 0 11 11" at bounding box center [229, 595] width 374 height 368
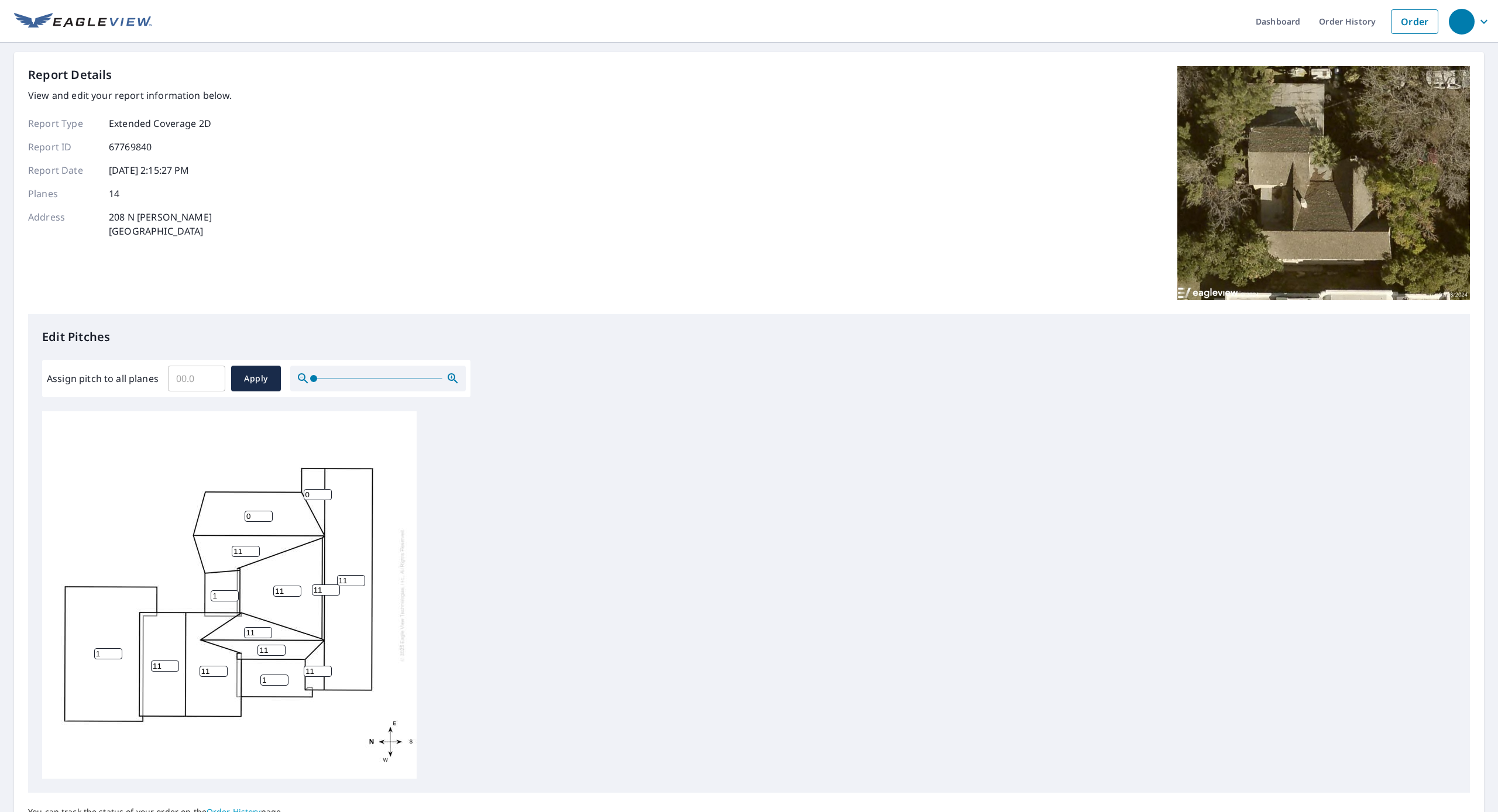
type input "11"
drag, startPoint x: 256, startPoint y: 516, endPoint x: 208, endPoint y: 515, distance: 48.0
click at [208, 515] on div "1 11 11 0 11 11 11 1 11 11 1 0 11 11" at bounding box center [229, 595] width 374 height 368
type input "11"
drag, startPoint x: 312, startPoint y: 496, endPoint x: 282, endPoint y: 492, distance: 30.3
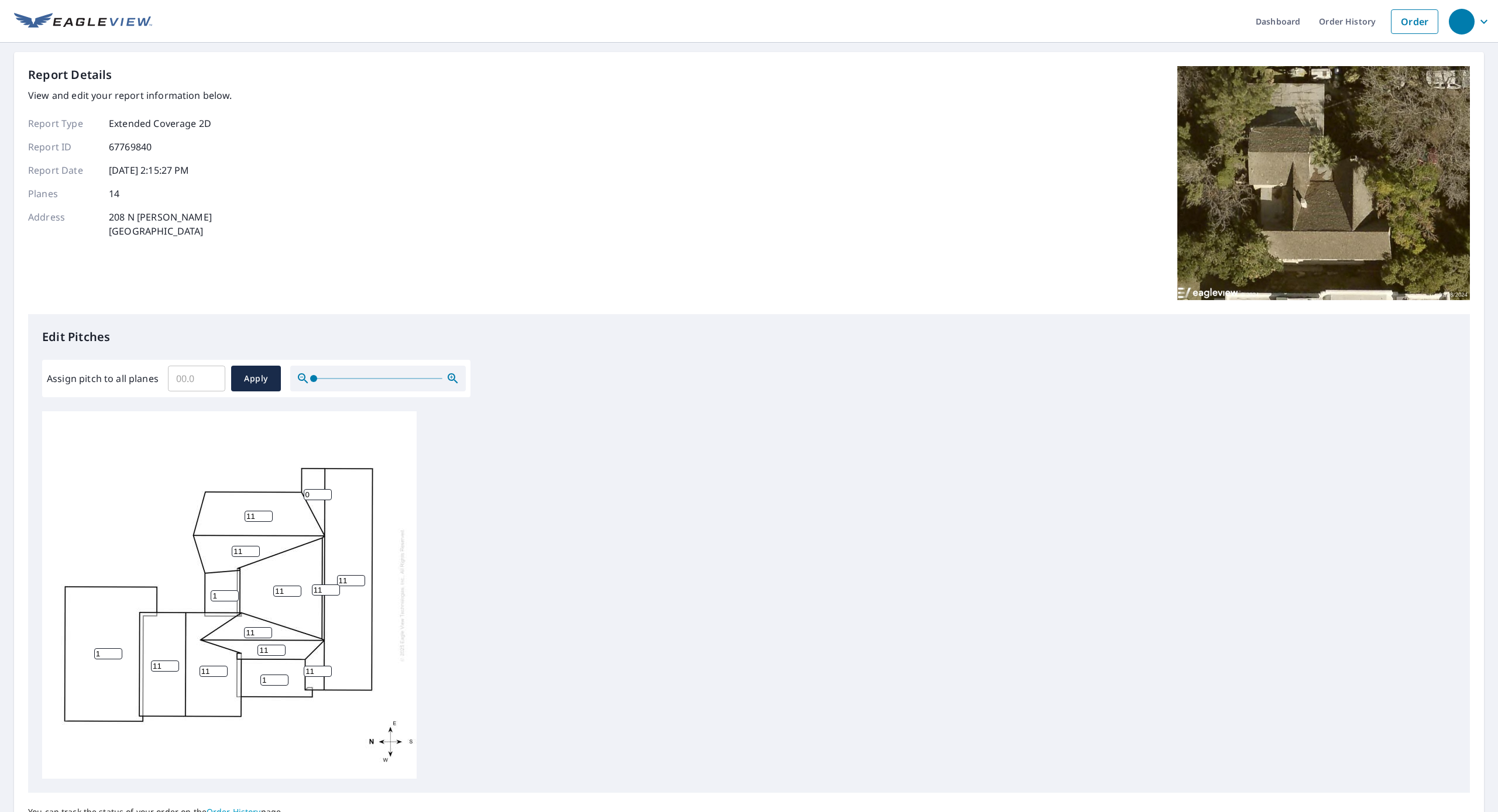
click at [283, 492] on div "1 11 11 11 11 11 11 1 11 11 1 0 11 11" at bounding box center [229, 595] width 374 height 368
type input "11"
click at [530, 565] on div "1 11 11 11 11 11 11 1 11 11 1 11 11 11" at bounding box center [749, 595] width 1414 height 368
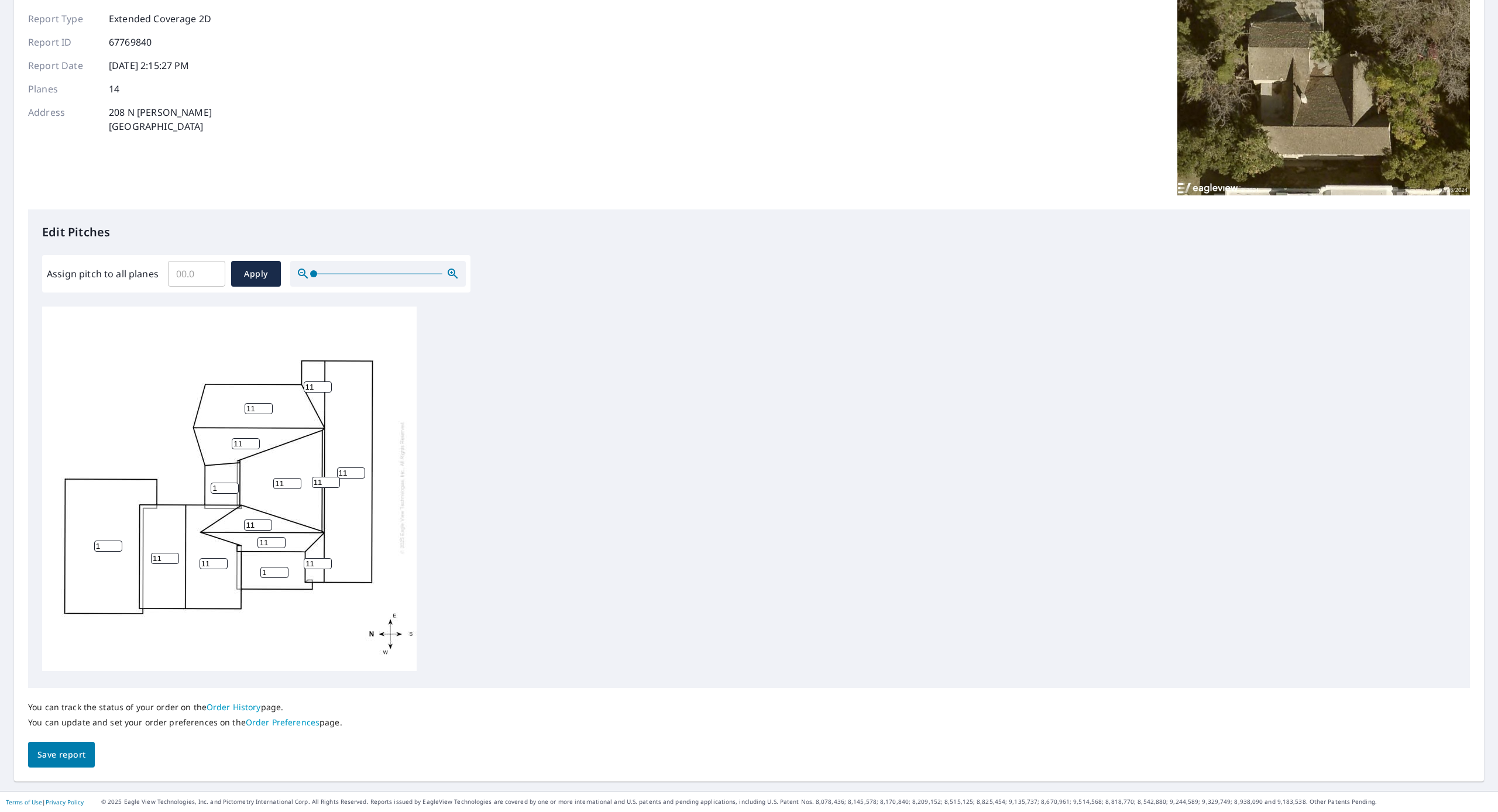
click at [59, 755] on span "Save report" at bounding box center [61, 755] width 48 height 15
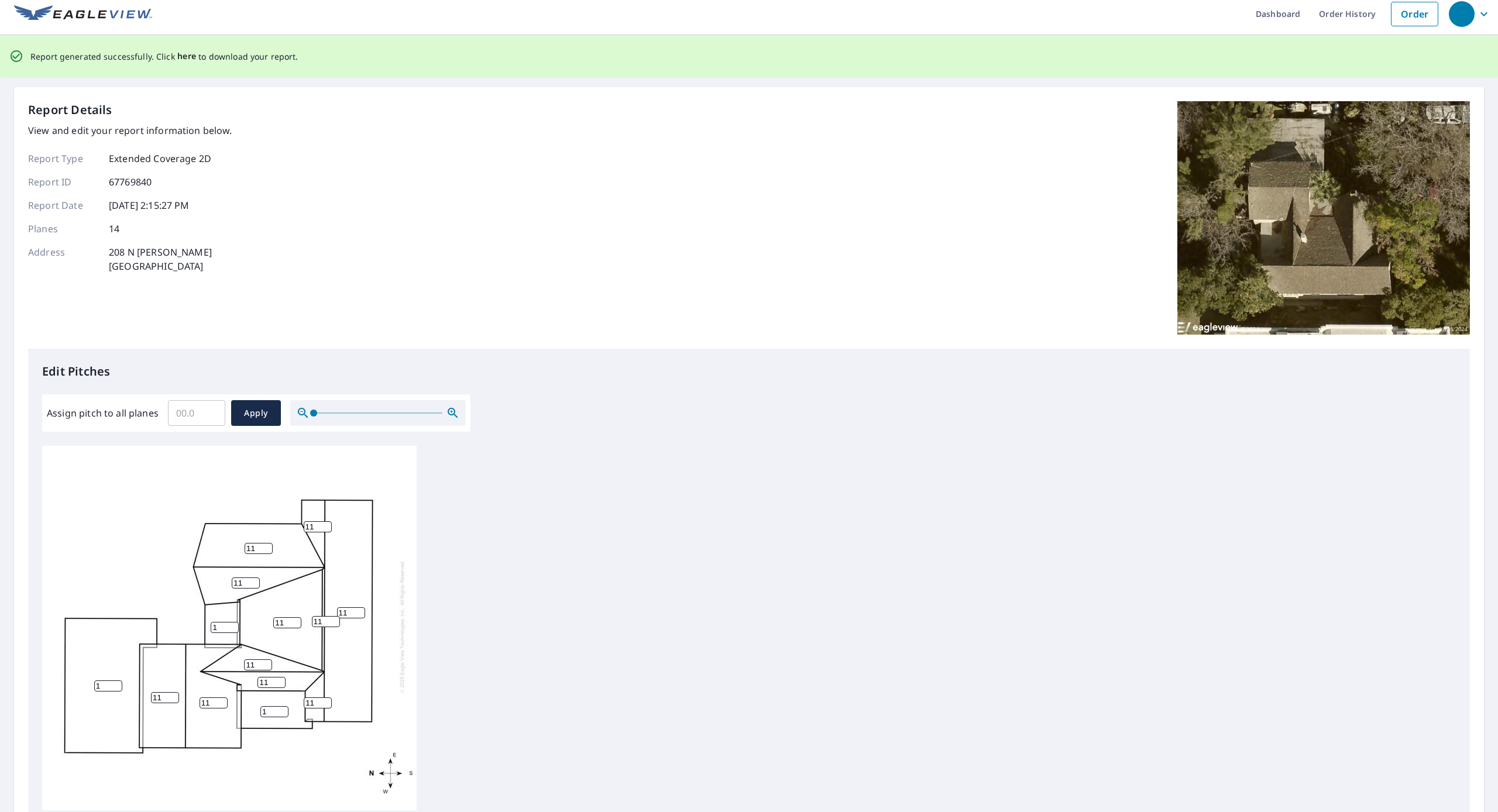
click at [181, 61] on span "here" at bounding box center [187, 57] width 19 height 15
